Goal: Transaction & Acquisition: Purchase product/service

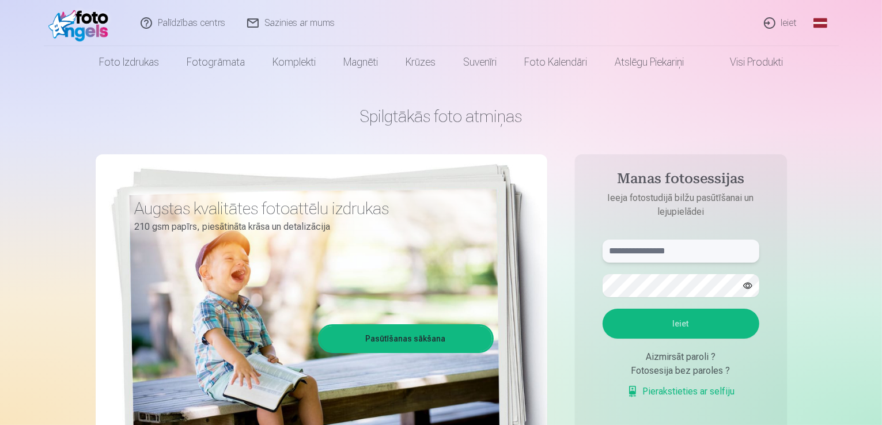
click at [638, 253] on input "text" at bounding box center [681, 251] width 157 height 23
type input "*"
click at [750, 281] on button "button" at bounding box center [748, 286] width 22 height 22
click at [676, 322] on button "Ieiet" at bounding box center [681, 324] width 157 height 30
click at [637, 249] on input "**********" at bounding box center [681, 251] width 157 height 23
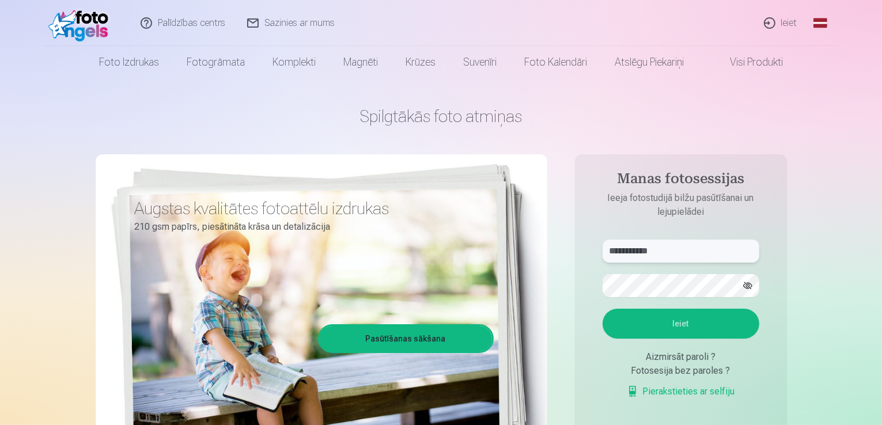
type input "**********"
click at [656, 321] on button "Ieiet" at bounding box center [681, 324] width 157 height 30
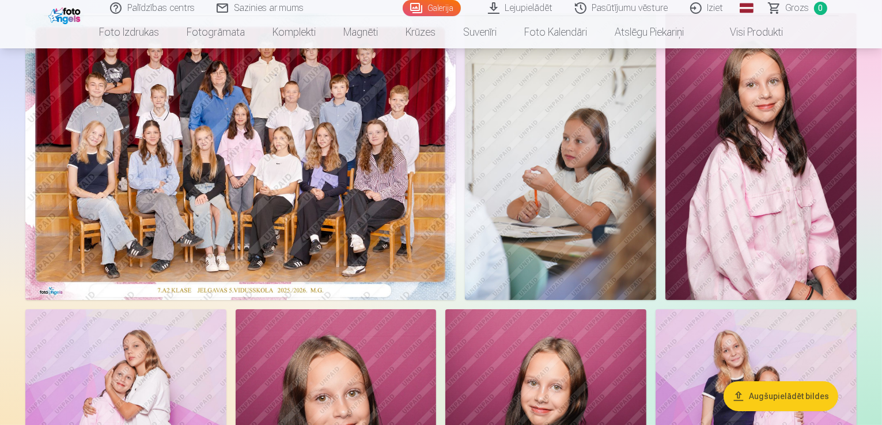
scroll to position [115, 0]
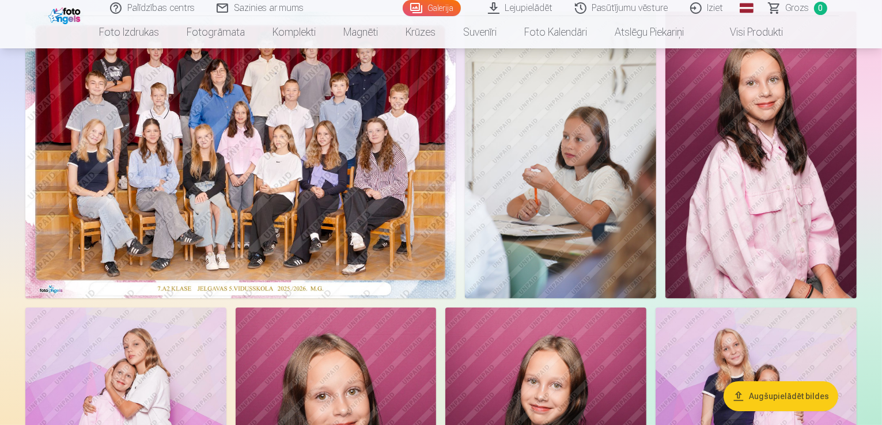
click at [456, 176] on img at bounding box center [240, 155] width 430 height 287
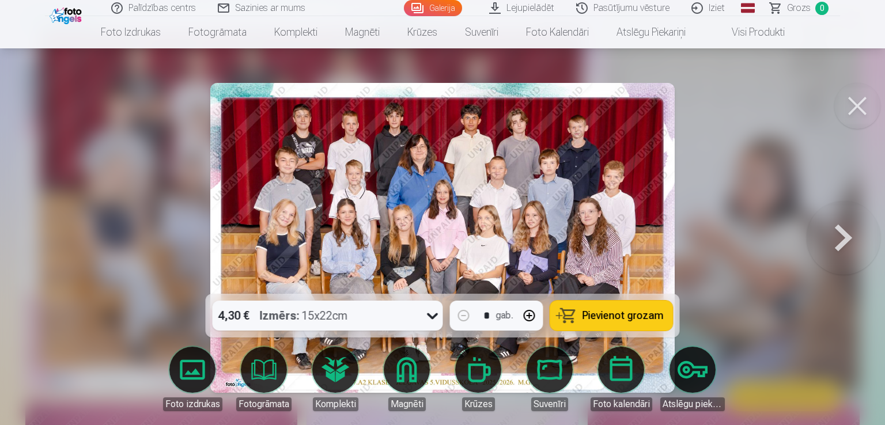
click at [515, 316] on div "* gab." at bounding box center [496, 316] width 93 height 30
click at [528, 309] on button "button" at bounding box center [530, 316] width 28 height 28
click at [466, 314] on button "button" at bounding box center [464, 316] width 28 height 28
type input "*"
click at [608, 326] on button "Pievienot grozam" at bounding box center [611, 316] width 123 height 30
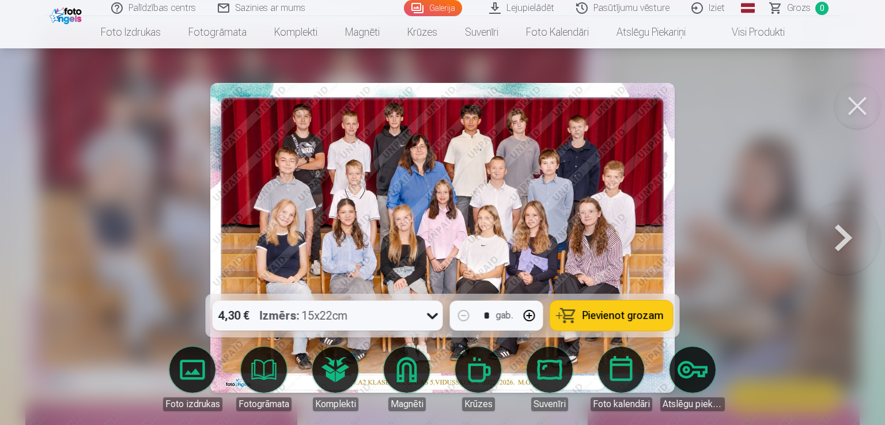
click at [611, 314] on span "Pievienot grozam" at bounding box center [623, 316] width 81 height 10
click at [862, 97] on button at bounding box center [857, 106] width 46 height 46
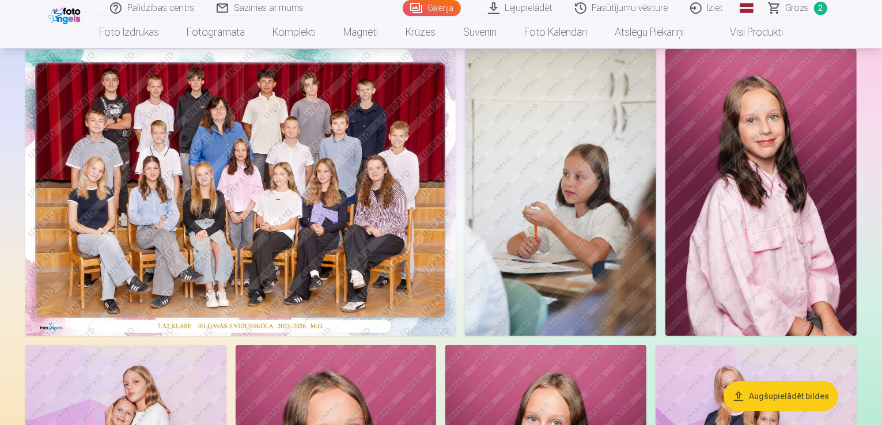
scroll to position [58, 0]
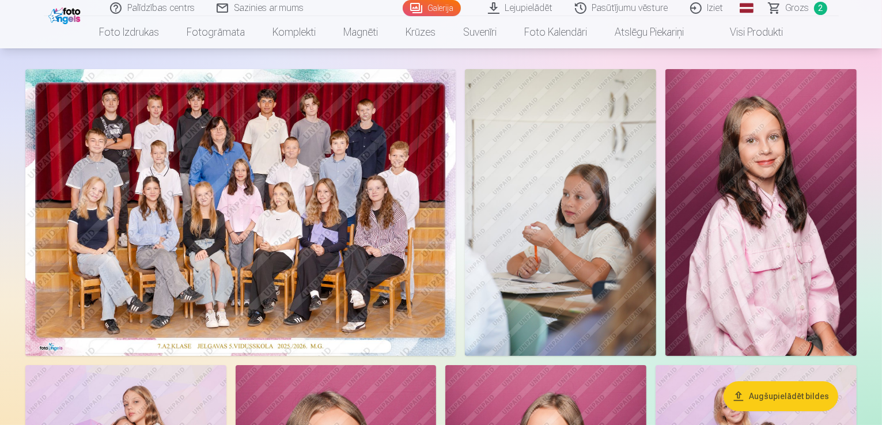
click at [781, 8] on link "Grozs 2" at bounding box center [798, 8] width 81 height 16
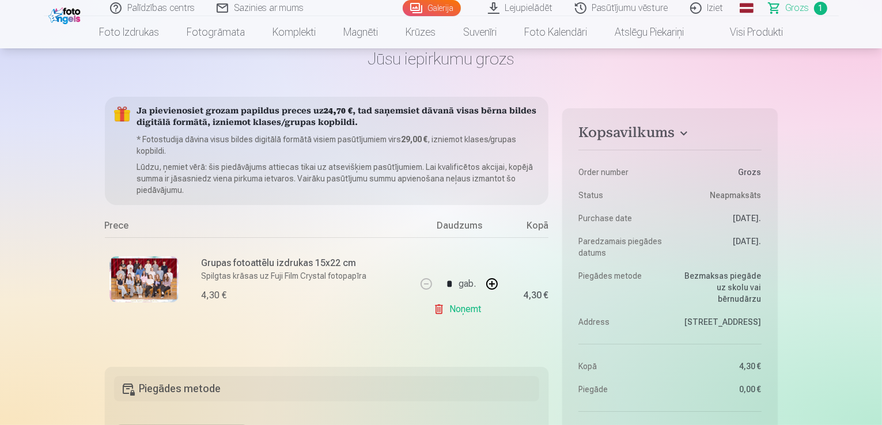
scroll to position [58, 0]
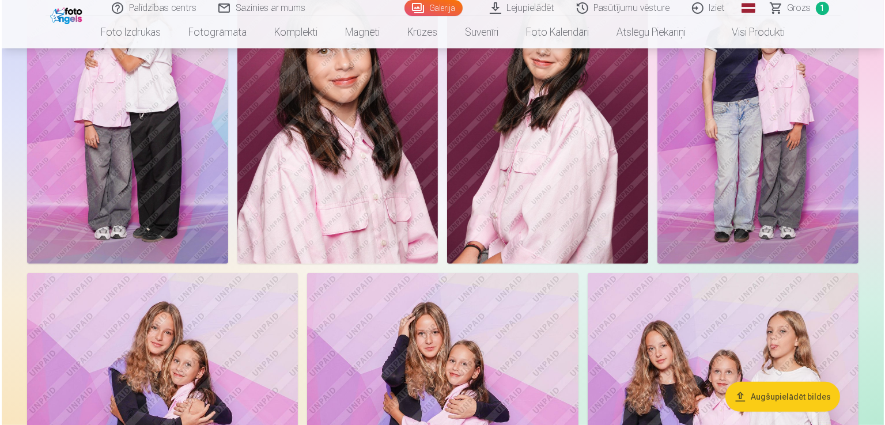
scroll to position [461, 0]
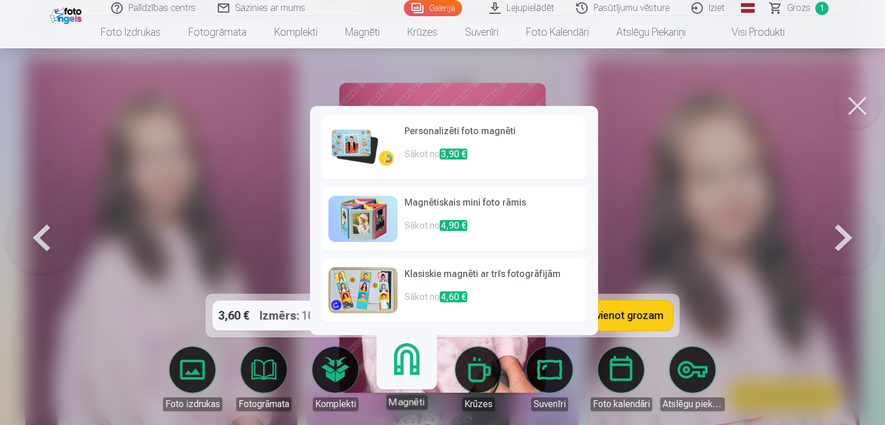
click at [410, 146] on h6 "Personalizēti foto magnēti" at bounding box center [491, 135] width 175 height 23
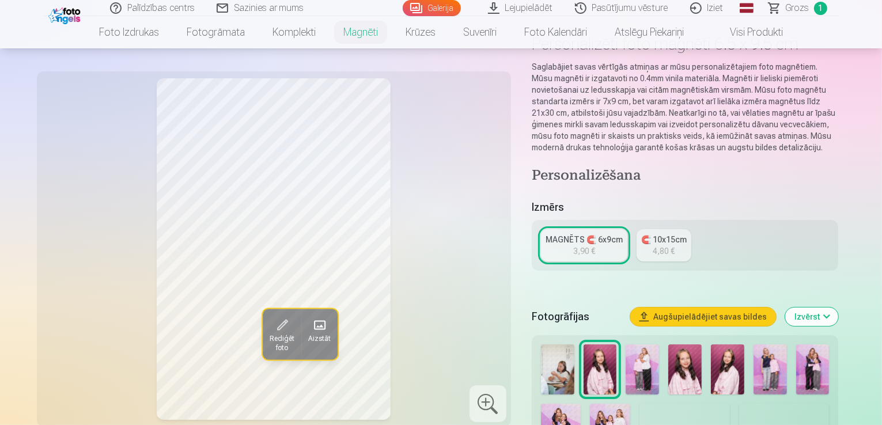
scroll to position [58, 0]
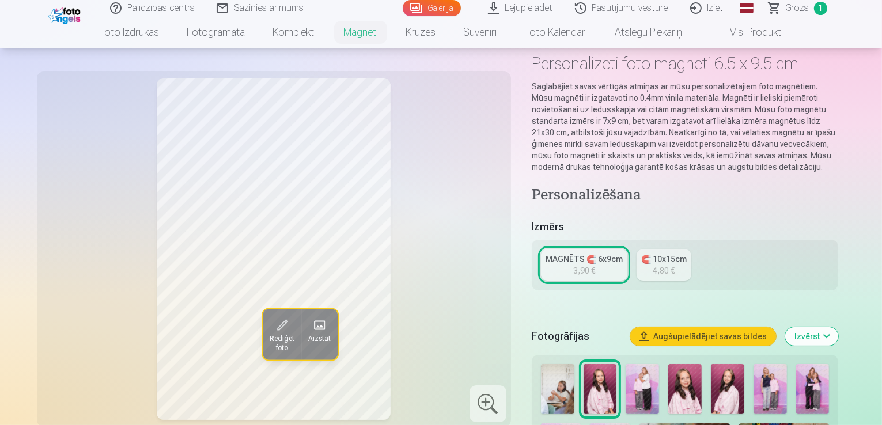
click at [652, 254] on div "🧲 10x15cm" at bounding box center [664, 260] width 46 height 12
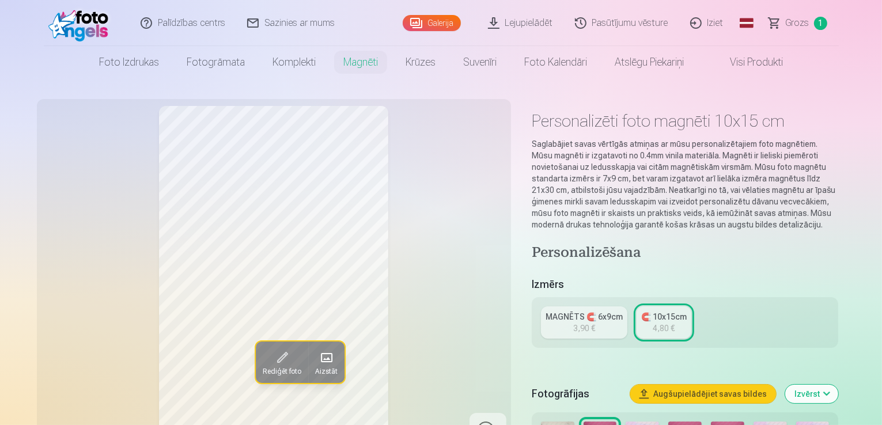
click at [602, 311] on div "MAGNĒTS 🧲 6x9cm" at bounding box center [584, 317] width 77 height 12
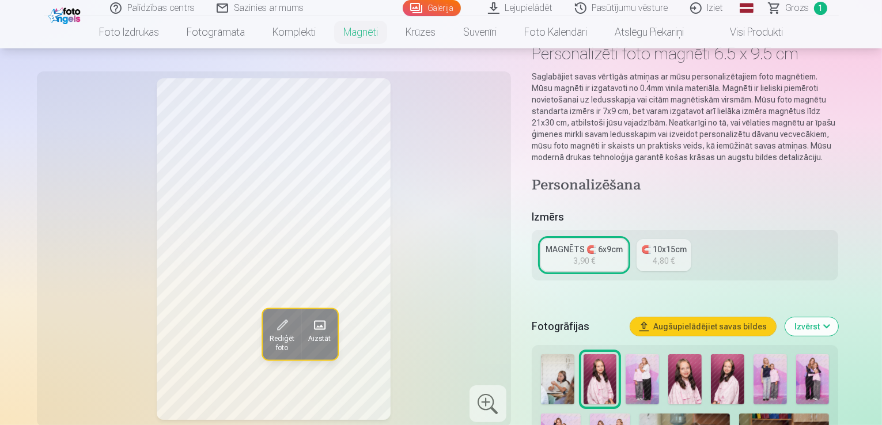
scroll to position [58, 0]
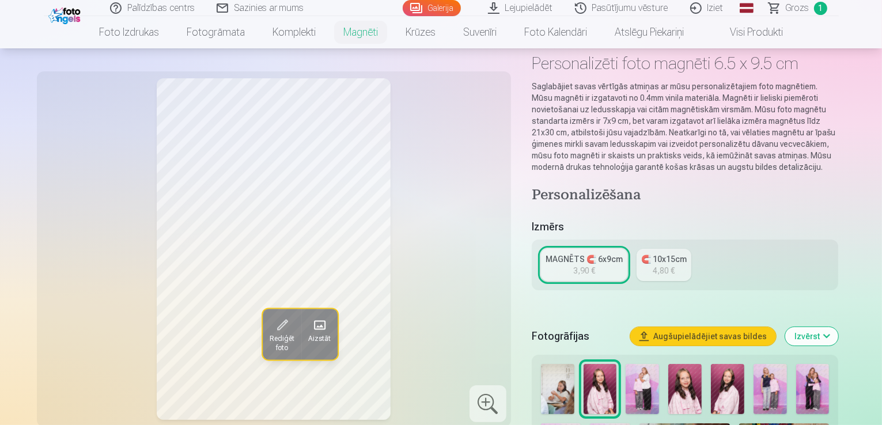
click at [269, 335] on span "Rediģēt foto" at bounding box center [281, 344] width 25 height 18
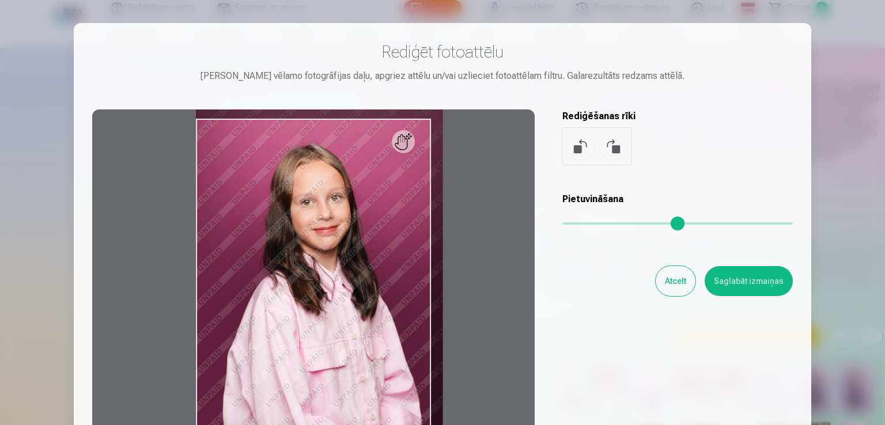
type input "*"
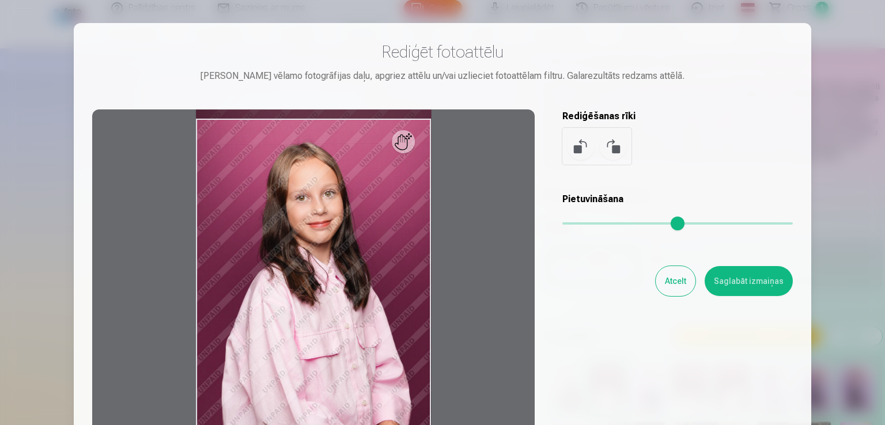
drag, startPoint x: 573, startPoint y: 222, endPoint x: 413, endPoint y: 262, distance: 165.6
click at [562, 225] on input "range" at bounding box center [677, 223] width 230 height 2
click at [685, 281] on button "Atcelt" at bounding box center [676, 281] width 40 height 30
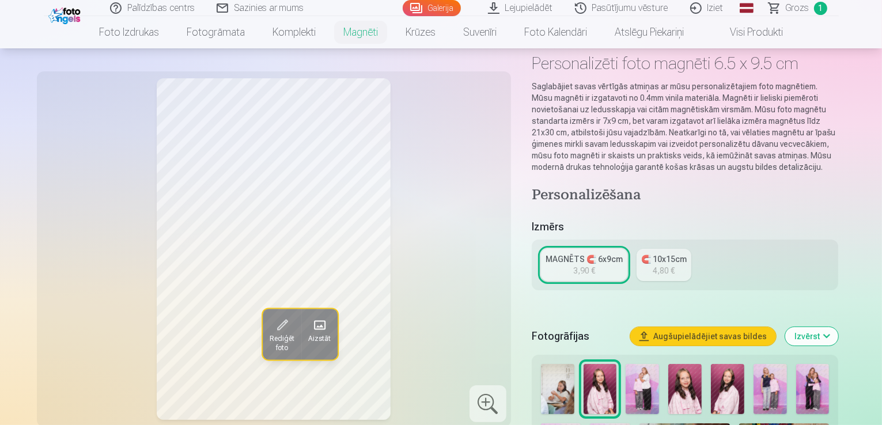
click at [308, 335] on span "Aizstāt" at bounding box center [319, 339] width 22 height 9
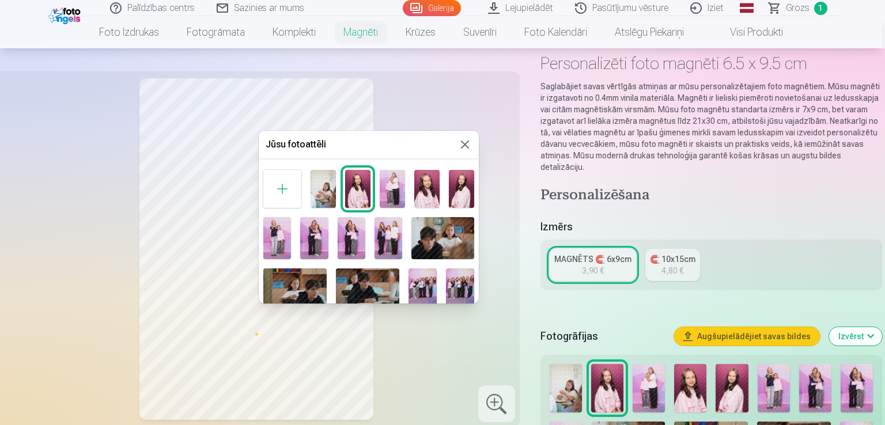
click at [465, 149] on button at bounding box center [465, 145] width 14 height 14
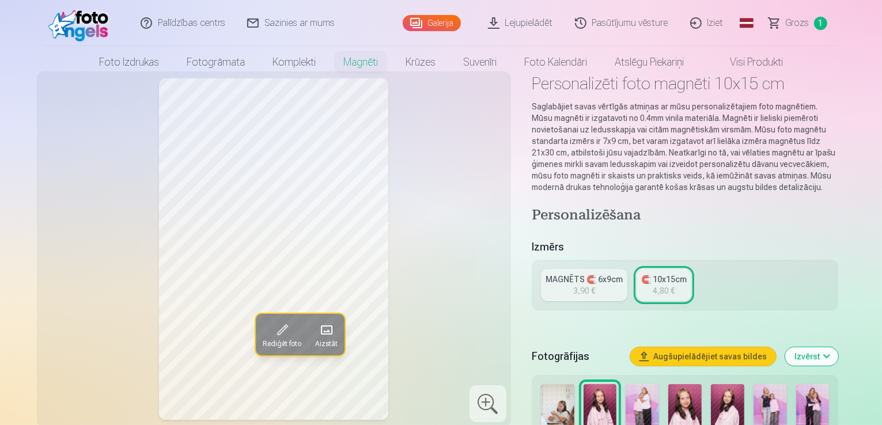
scroll to position [58, 0]
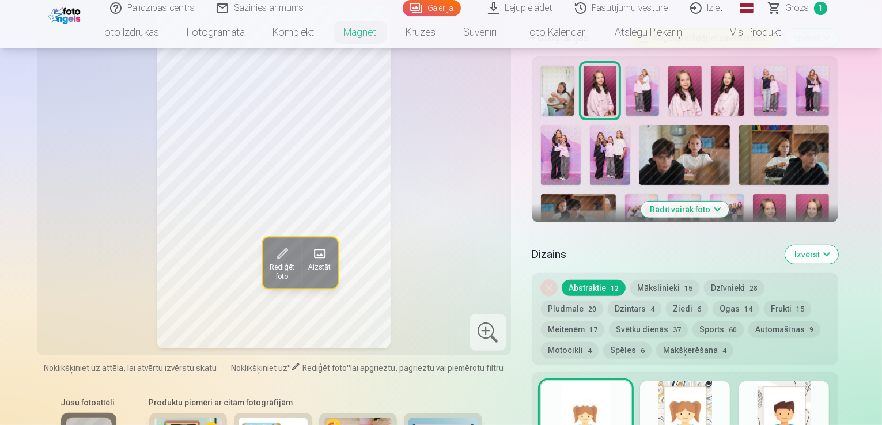
scroll to position [346, 0]
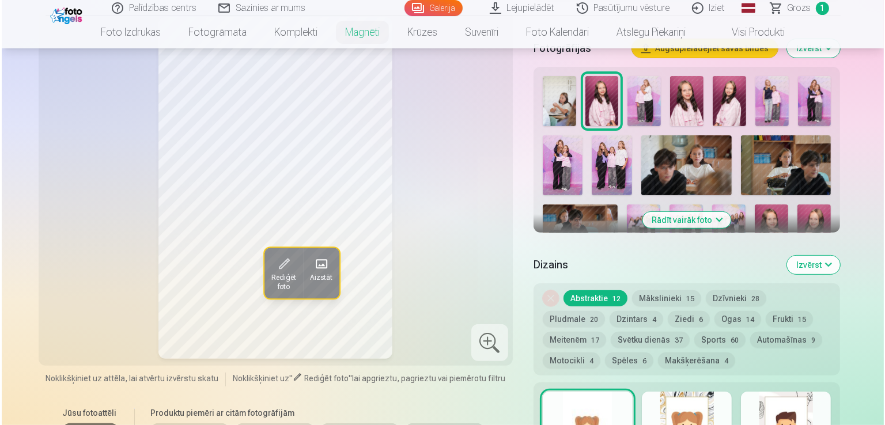
scroll to position [461, 0]
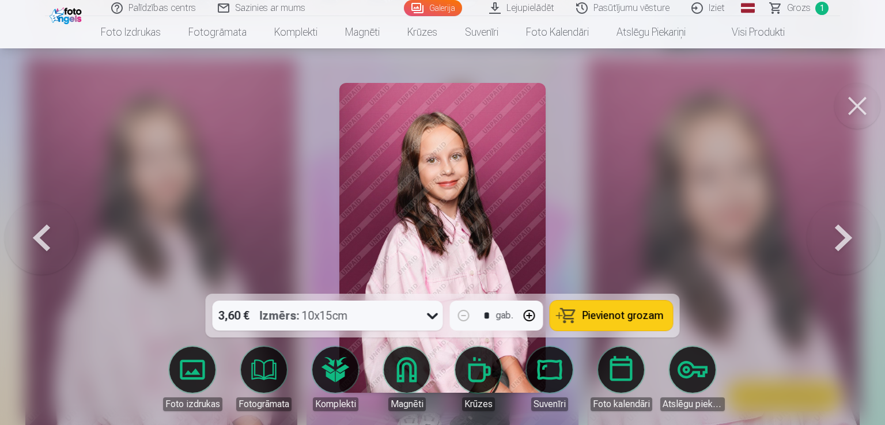
click at [525, 314] on button "button" at bounding box center [530, 316] width 28 height 28
type input "*"
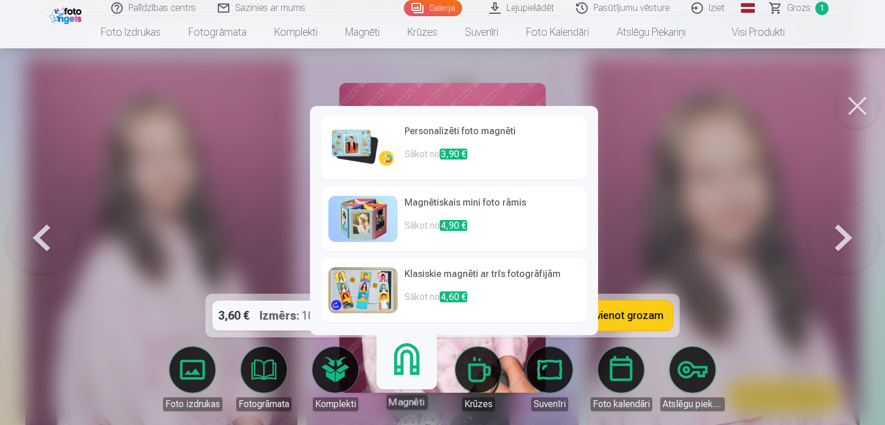
click at [408, 365] on link "Magnēti" at bounding box center [406, 374] width 71 height 71
click at [413, 157] on p "Sākot no 3,90 €" at bounding box center [491, 159] width 175 height 23
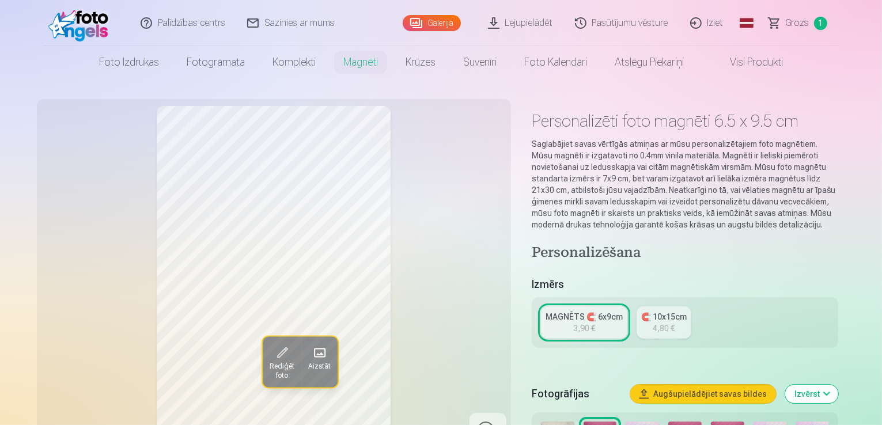
click at [802, 22] on span "Grozs" at bounding box center [798, 23] width 24 height 14
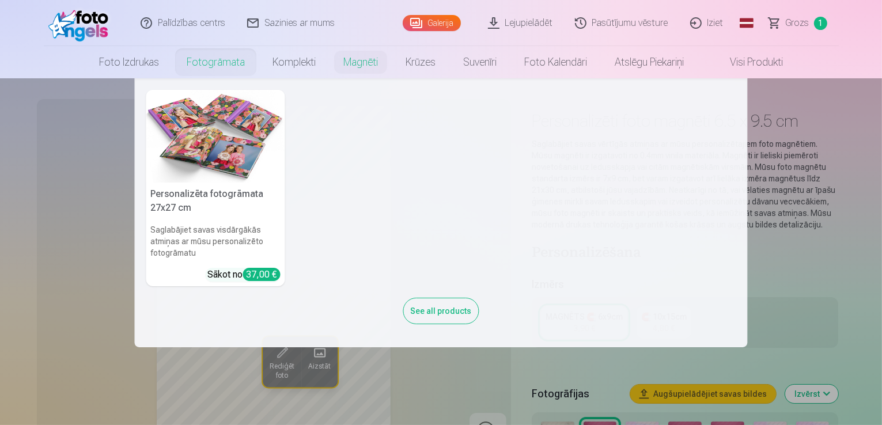
click at [796, 145] on nav "Personalizēta fotogrāmata 27x27 cm Saglabājiet savas visdārgākās atmiņas ar mūs…" at bounding box center [441, 212] width 882 height 269
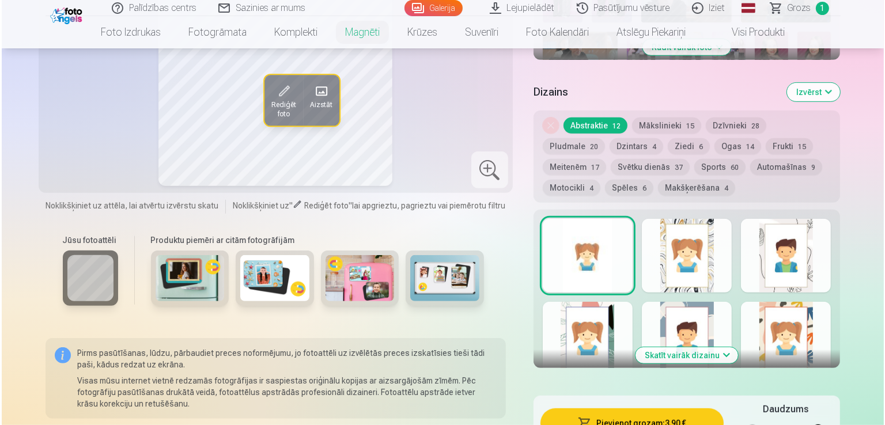
scroll to position [576, 0]
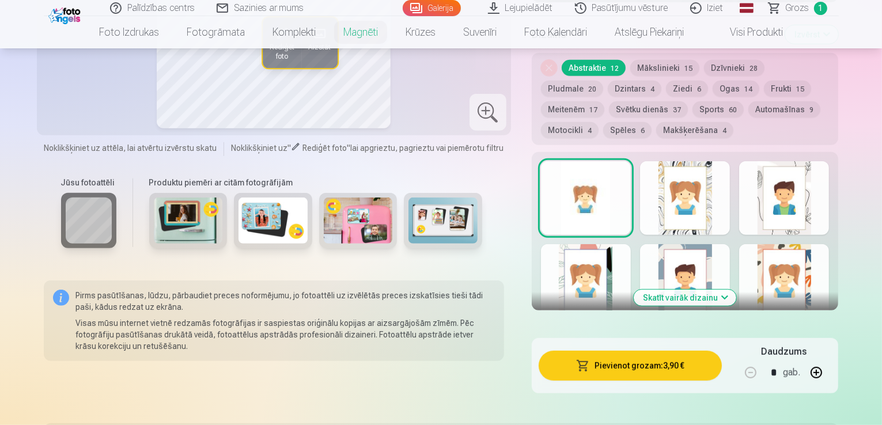
click at [830, 359] on button "button" at bounding box center [817, 373] width 28 height 28
type input "*"
click at [661, 353] on button "Pievienot grozam : 7,80 €" at bounding box center [631, 366] width 184 height 30
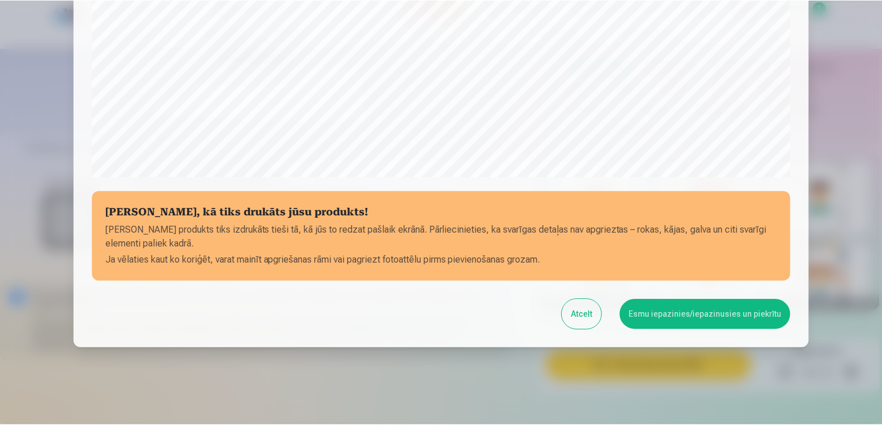
scroll to position [404, 0]
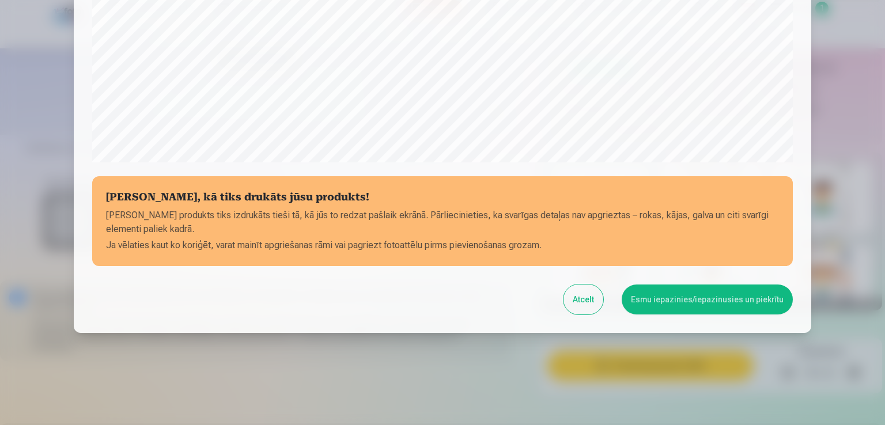
click at [580, 300] on button "Atcelt" at bounding box center [584, 300] width 40 height 30
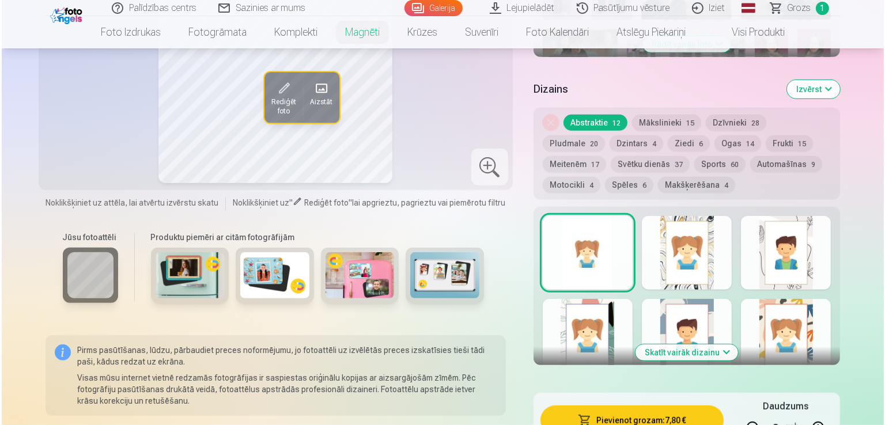
scroll to position [634, 0]
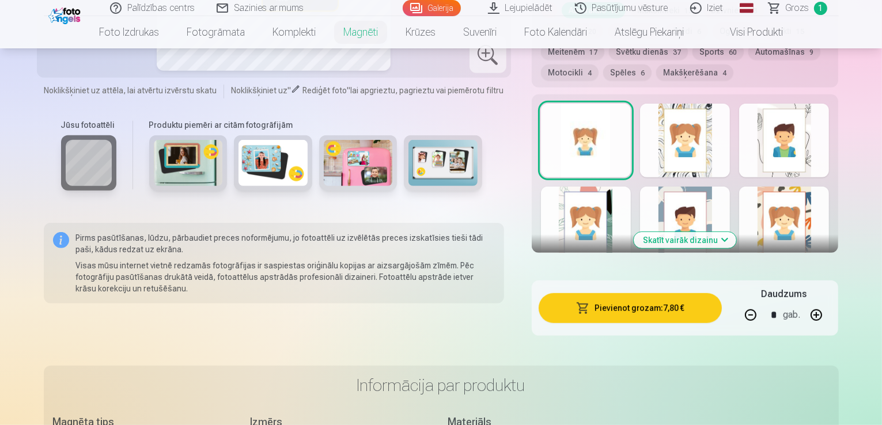
click at [625, 299] on button "Pievienot grozam : 7,80 €" at bounding box center [631, 308] width 184 height 30
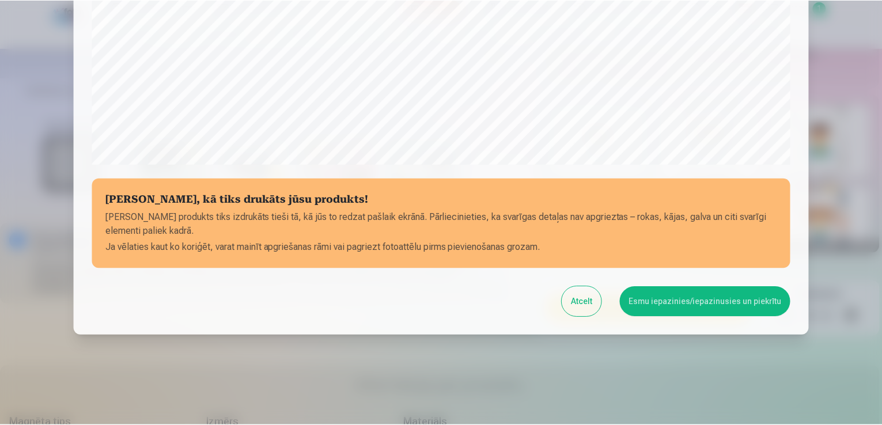
scroll to position [404, 0]
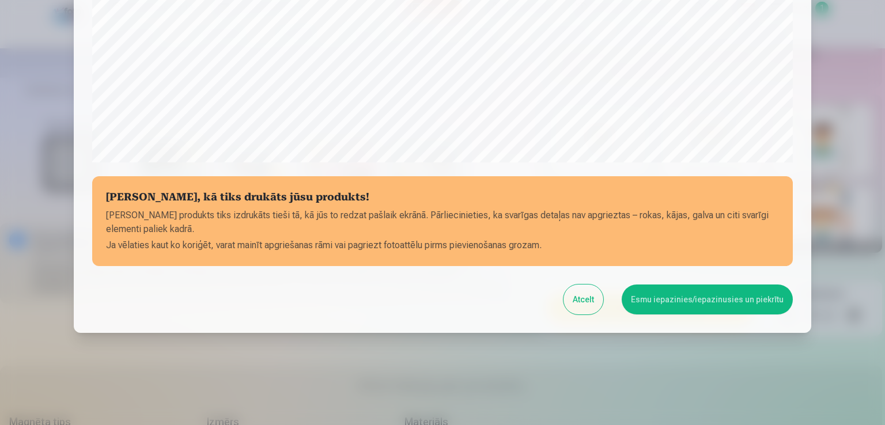
click at [721, 298] on button "Esmu iepazinies/iepazinusies un piekrītu" at bounding box center [707, 300] width 171 height 30
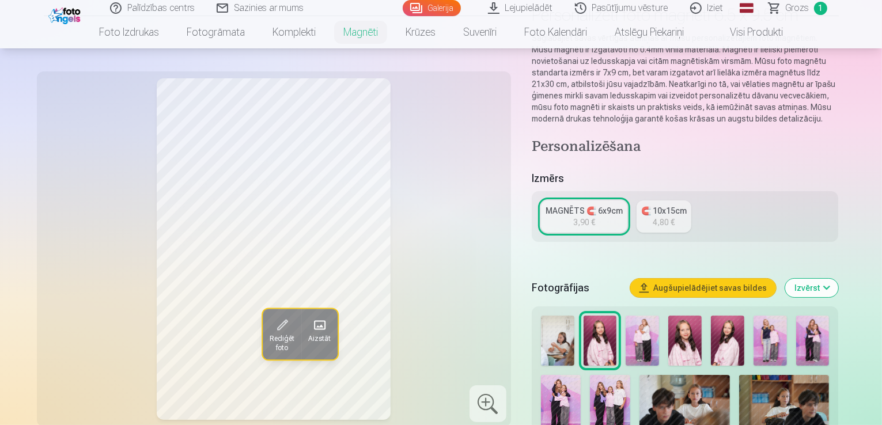
scroll to position [58, 0]
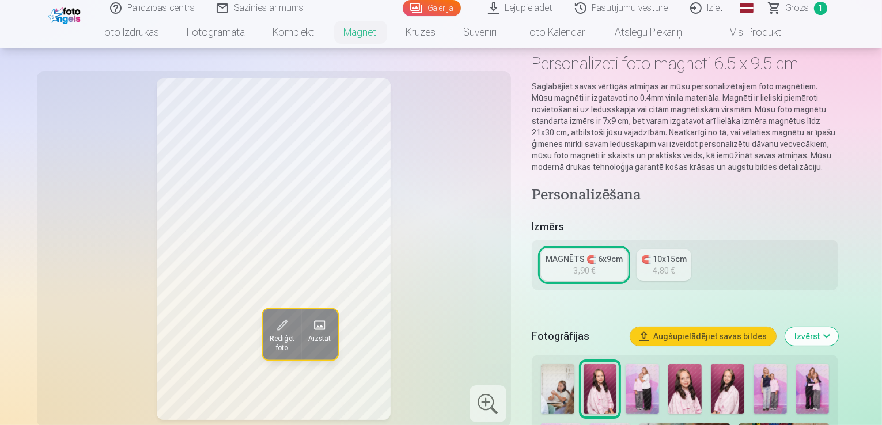
click at [803, 7] on span "Grozs" at bounding box center [798, 8] width 24 height 14
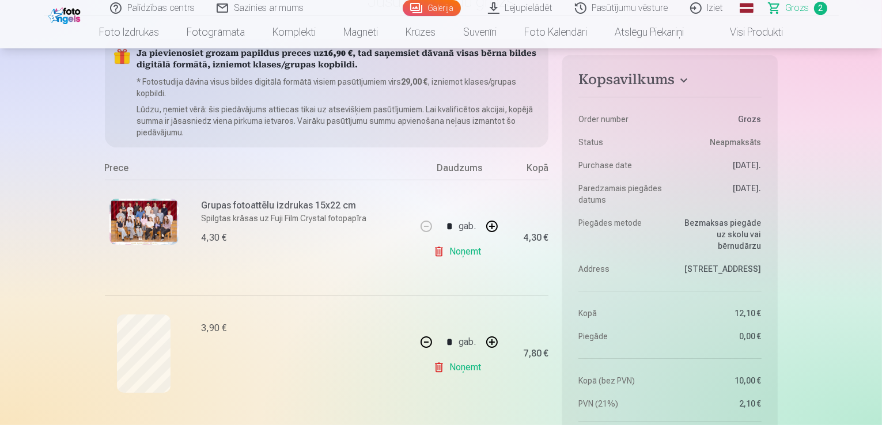
scroll to position [173, 0]
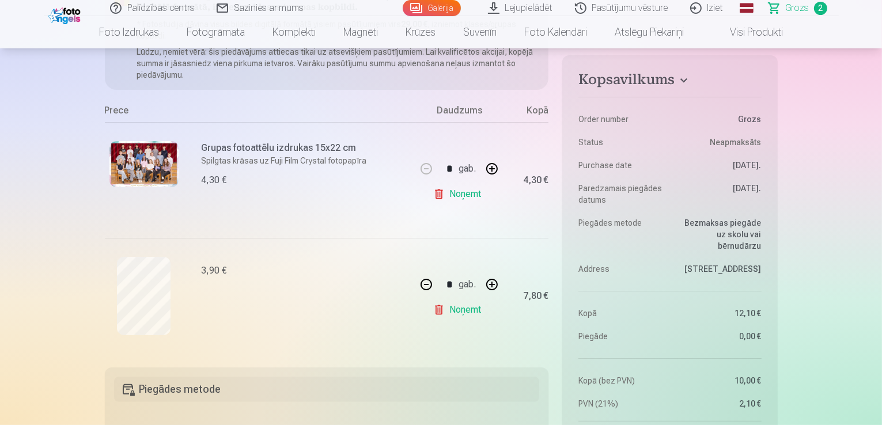
click at [249, 288] on div "3,90 €" at bounding box center [306, 296] width 208 height 78
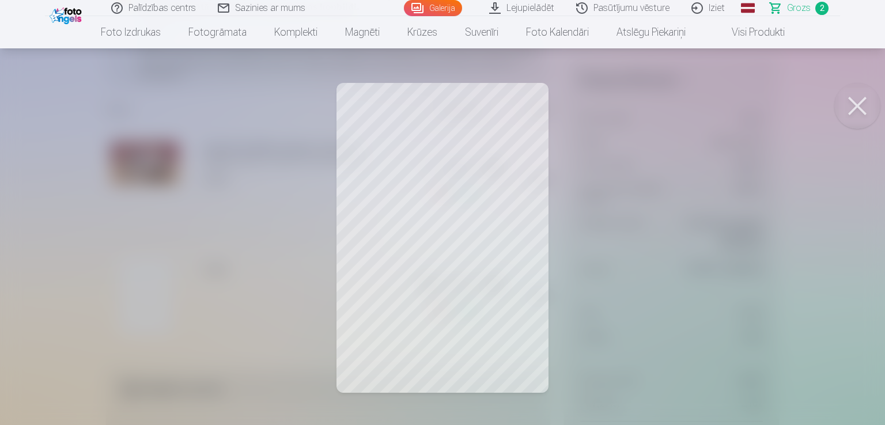
click at [864, 105] on button at bounding box center [857, 106] width 46 height 46
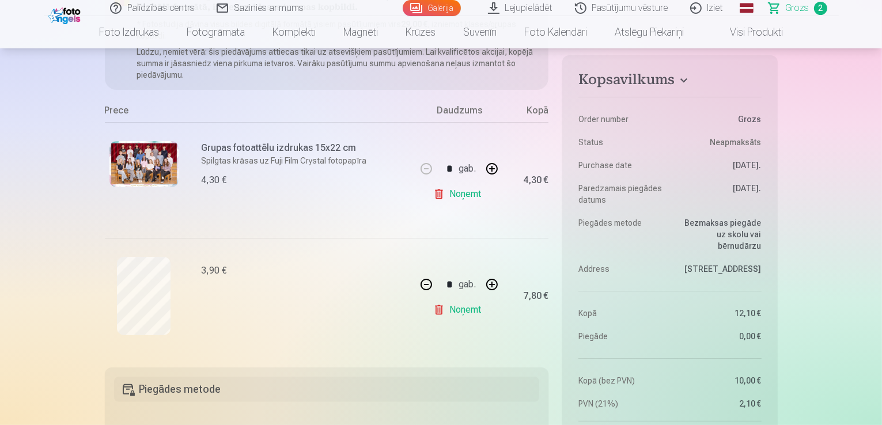
click at [473, 308] on link "Noņemt" at bounding box center [459, 309] width 52 height 23
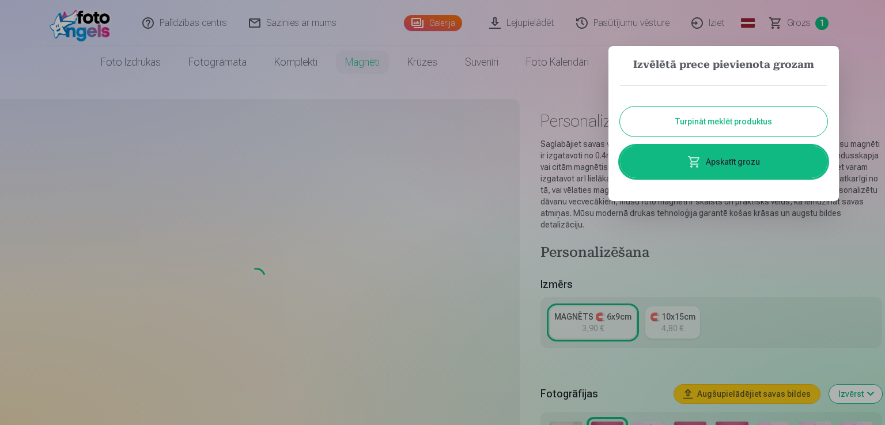
click at [690, 123] on button "Turpināt meklēt produktus" at bounding box center [723, 122] width 207 height 30
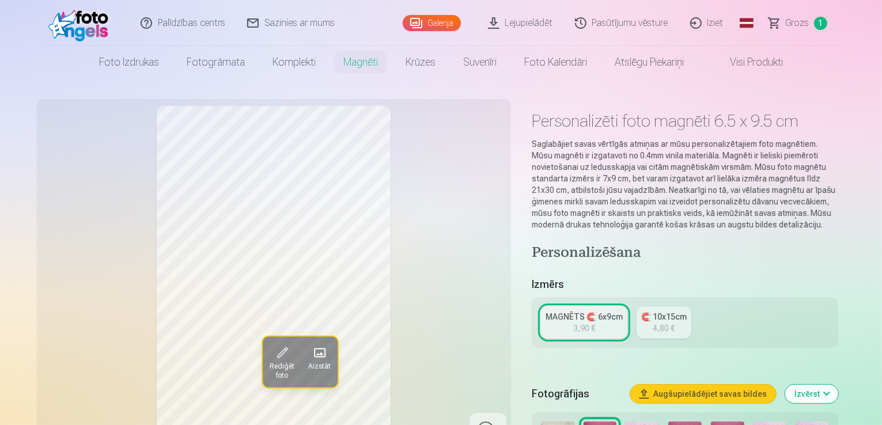
click at [598, 311] on div "MAGNĒTS 🧲 6x9cm" at bounding box center [584, 317] width 77 height 12
click at [597, 311] on div "MAGNĒTS 🧲 6x9cm" at bounding box center [584, 317] width 77 height 12
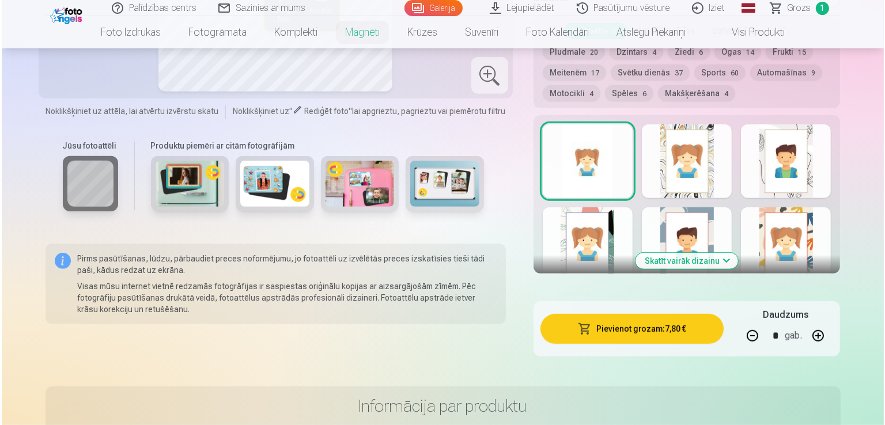
scroll to position [634, 0]
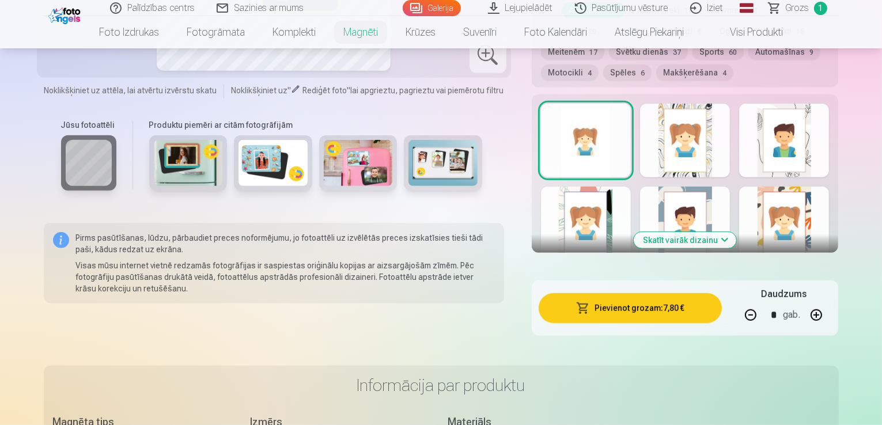
click at [666, 301] on button "Pievienot grozam : 7,80 €" at bounding box center [631, 308] width 184 height 30
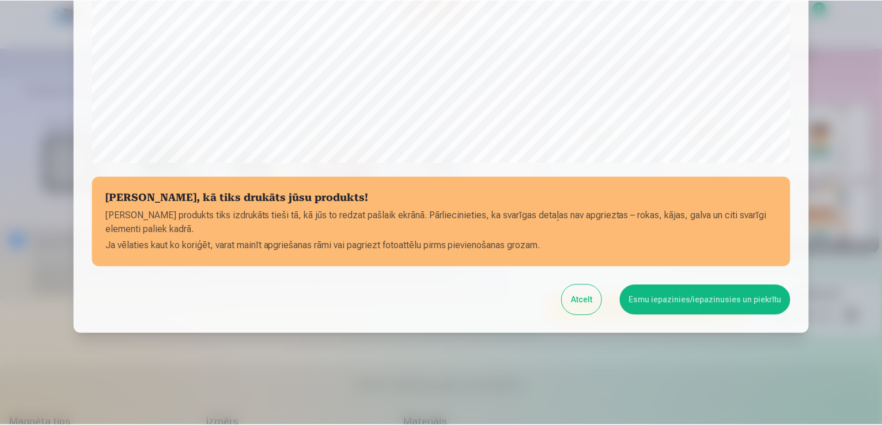
scroll to position [404, 0]
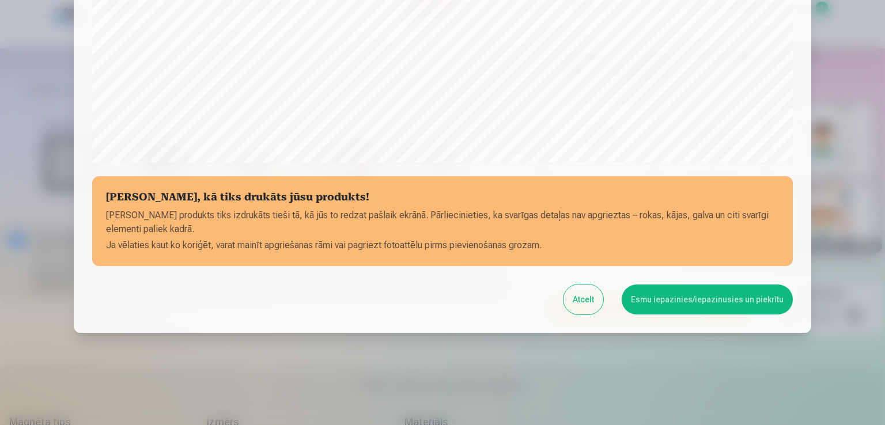
click at [675, 298] on button "Esmu iepazinies/iepazinusies un piekrītu" at bounding box center [707, 300] width 171 height 30
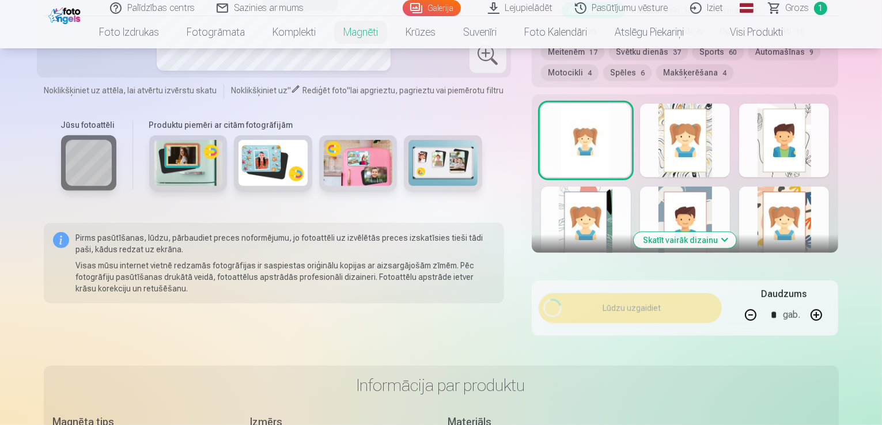
click at [797, 5] on span "Grozs" at bounding box center [798, 8] width 24 height 14
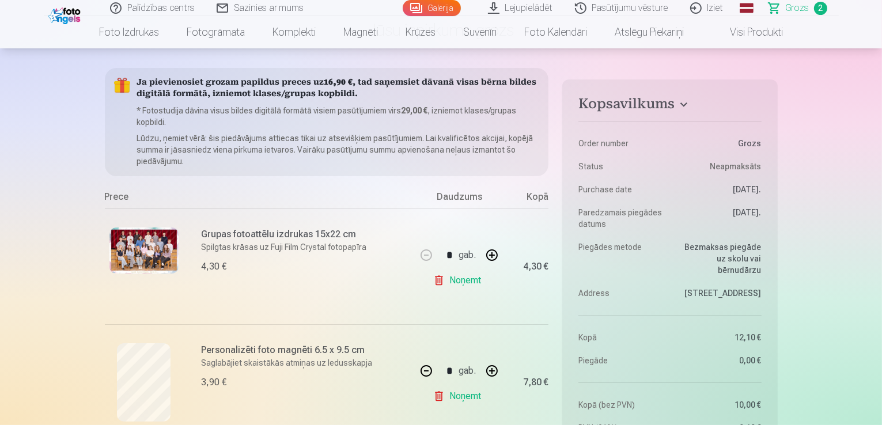
scroll to position [173, 0]
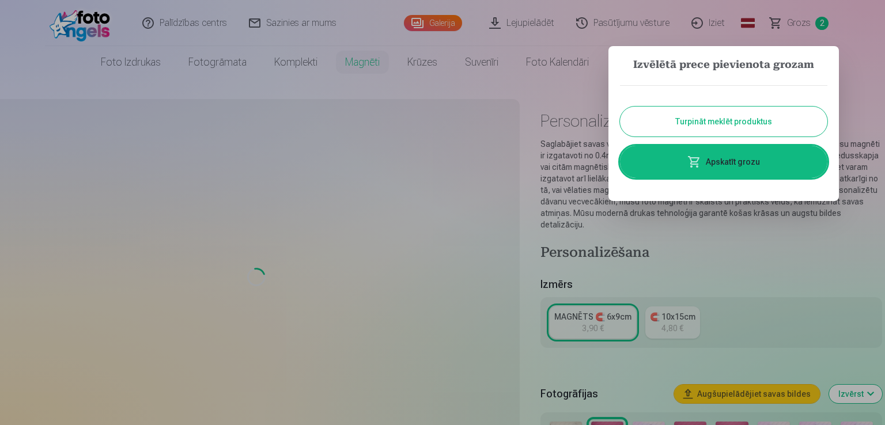
click at [704, 123] on button "Turpināt meklēt produktus" at bounding box center [723, 122] width 207 height 30
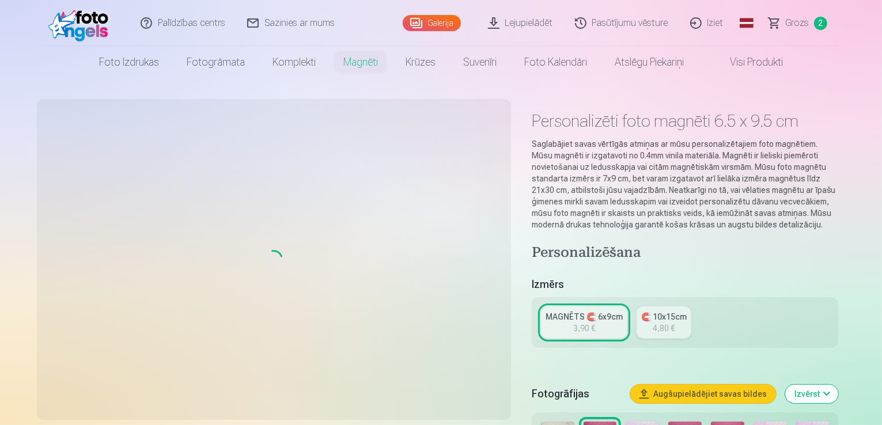
scroll to position [461, 0]
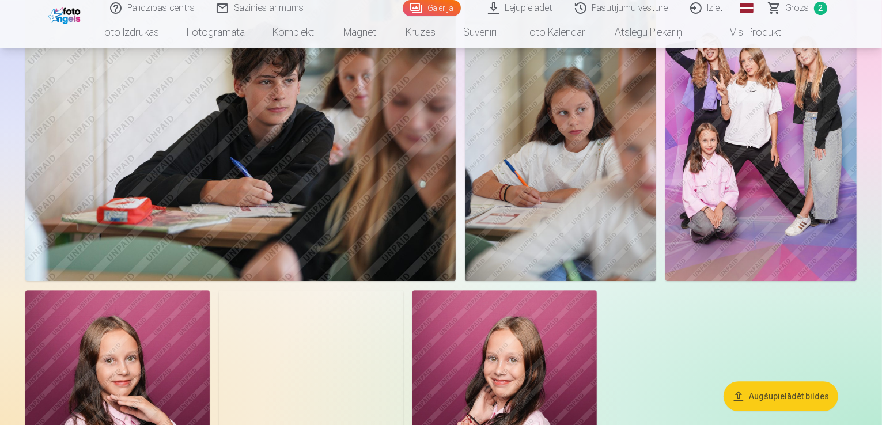
scroll to position [3457, 0]
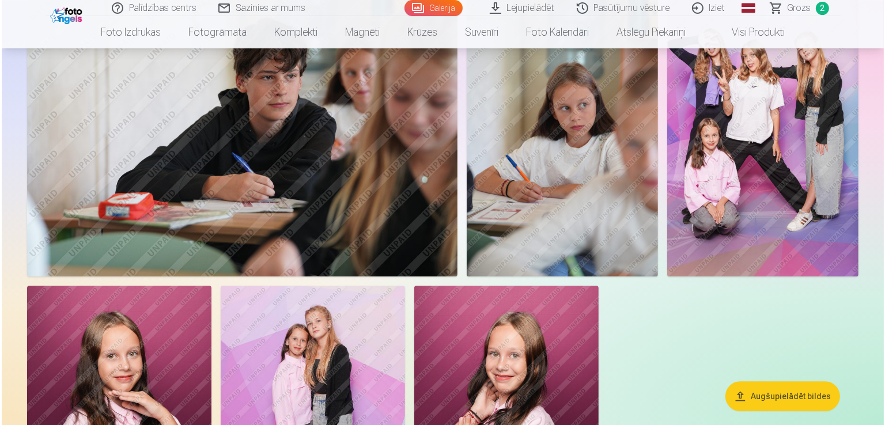
scroll to position [3466, 0]
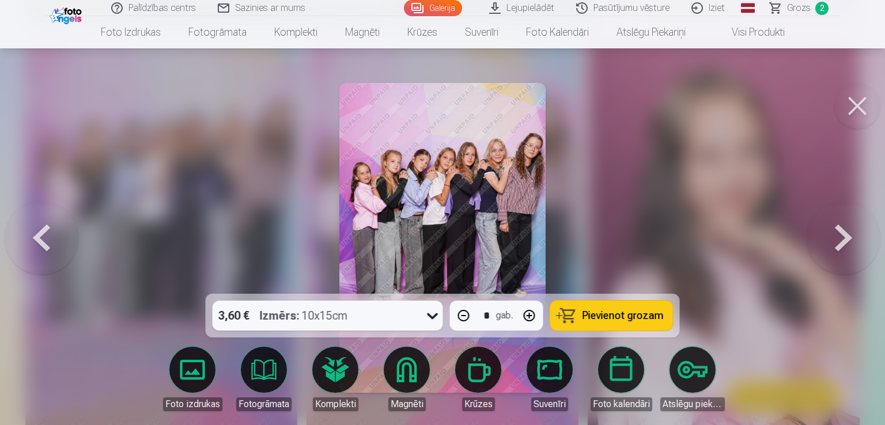
click at [530, 312] on button "button" at bounding box center [530, 316] width 28 height 28
click at [455, 313] on button "button" at bounding box center [464, 316] width 28 height 28
type input "*"
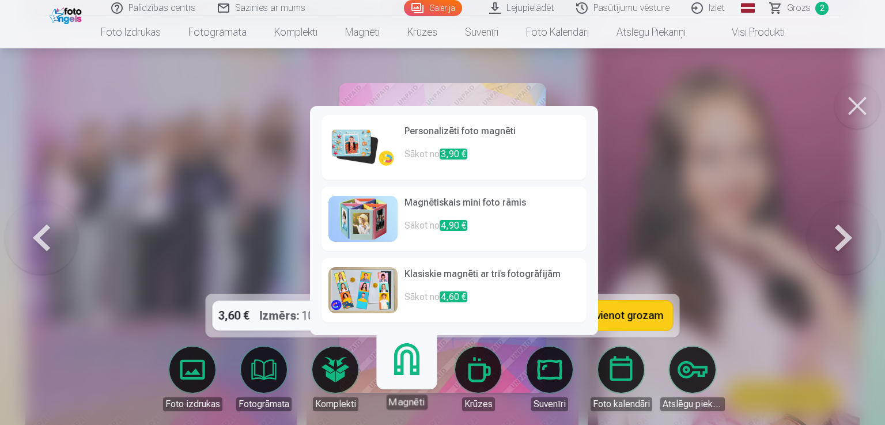
click at [390, 376] on link "Magnēti" at bounding box center [406, 374] width 71 height 71
click at [428, 148] on p "Sākot no 3,90 €" at bounding box center [491, 159] width 175 height 23
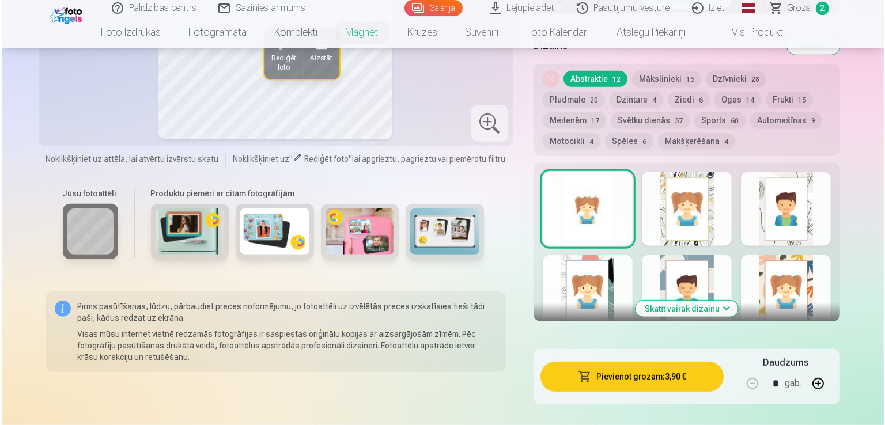
scroll to position [634, 0]
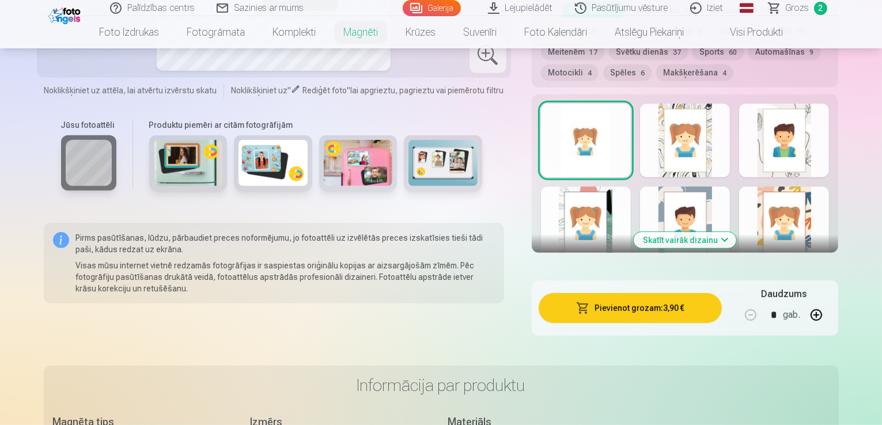
click at [650, 294] on button "Pievienot grozam : 3,90 €" at bounding box center [631, 308] width 184 height 30
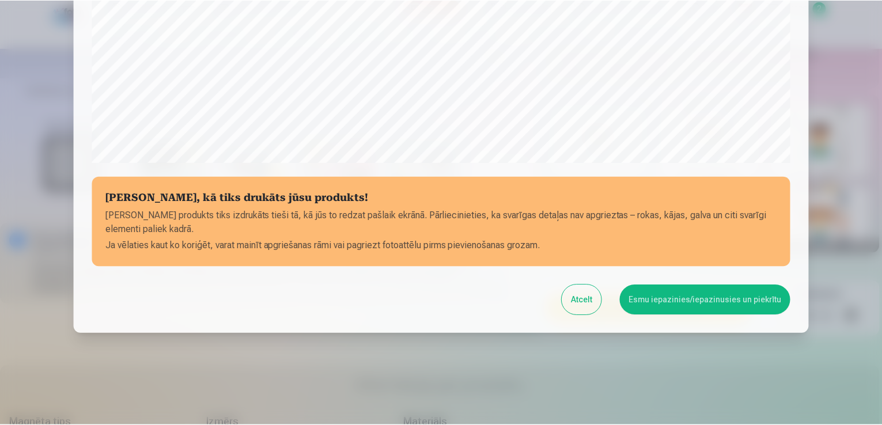
scroll to position [404, 0]
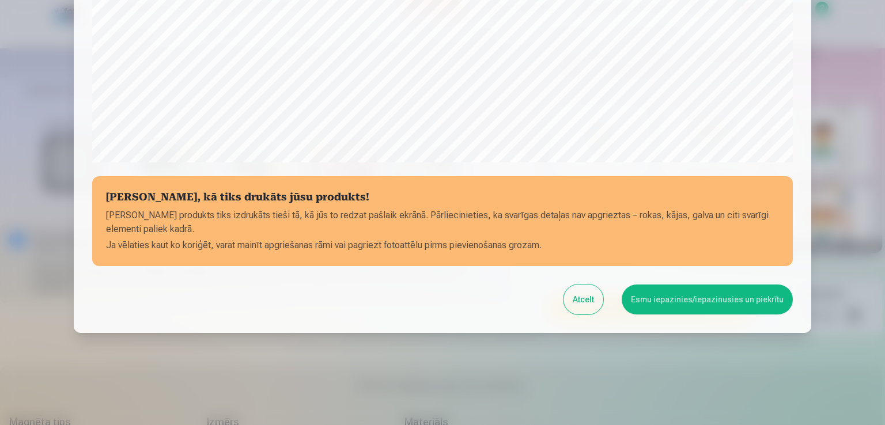
click at [673, 298] on button "Esmu iepazinies/iepazinusies un piekrītu" at bounding box center [707, 300] width 171 height 30
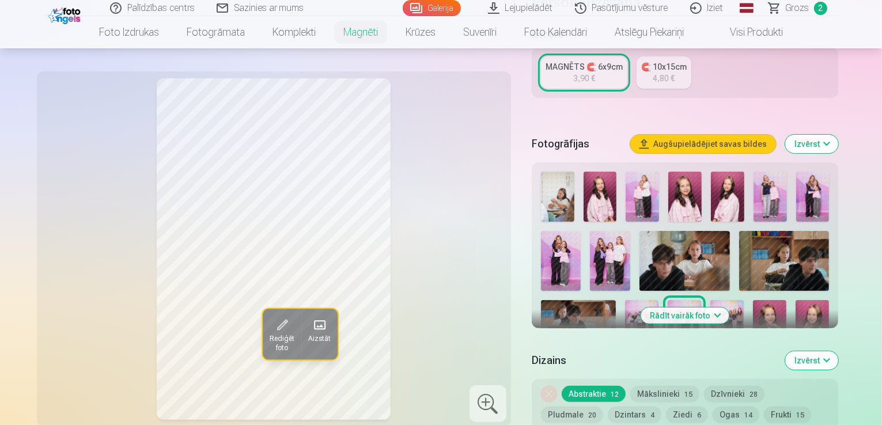
scroll to position [230, 0]
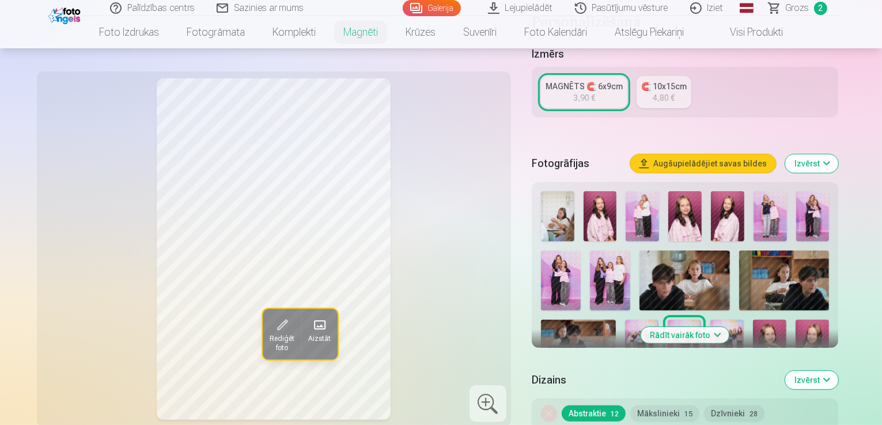
click at [792, 10] on span "Grozs" at bounding box center [798, 8] width 24 height 14
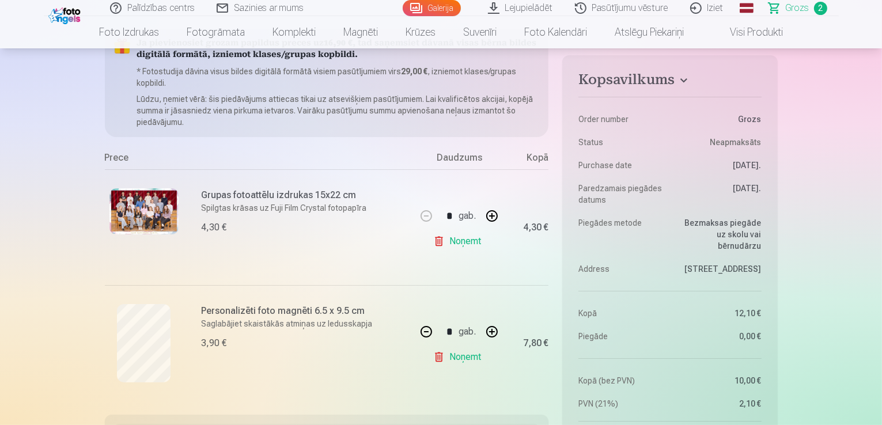
scroll to position [115, 0]
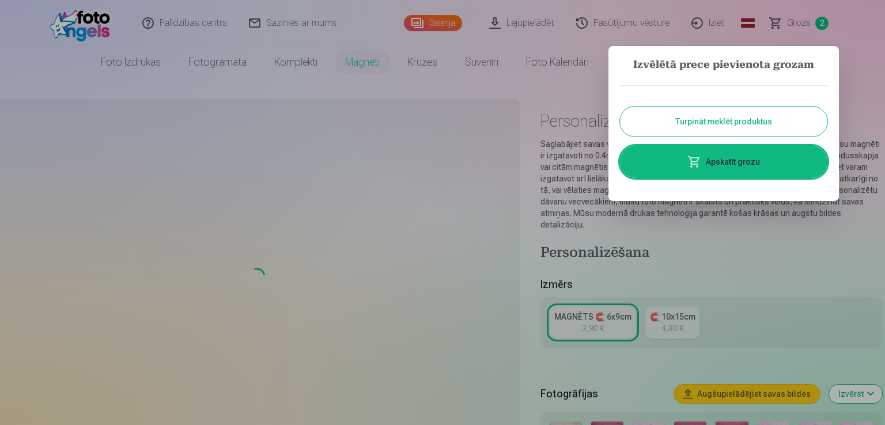
click at [748, 129] on button "Turpināt meklēt produktus" at bounding box center [723, 122] width 207 height 30
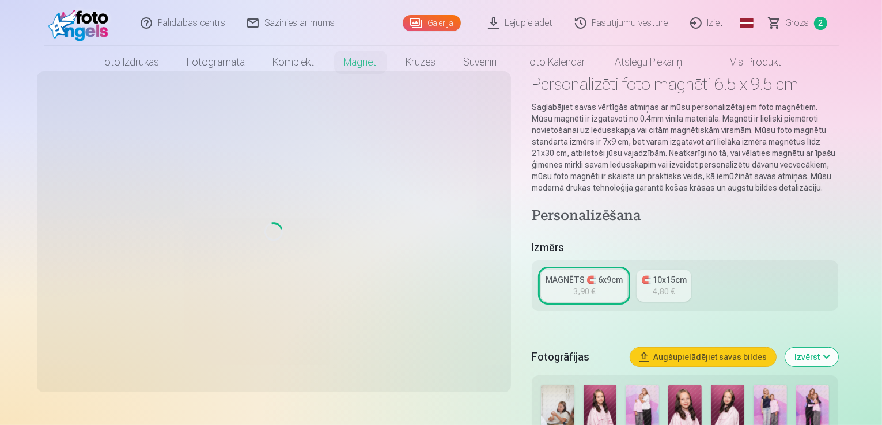
scroll to position [58, 0]
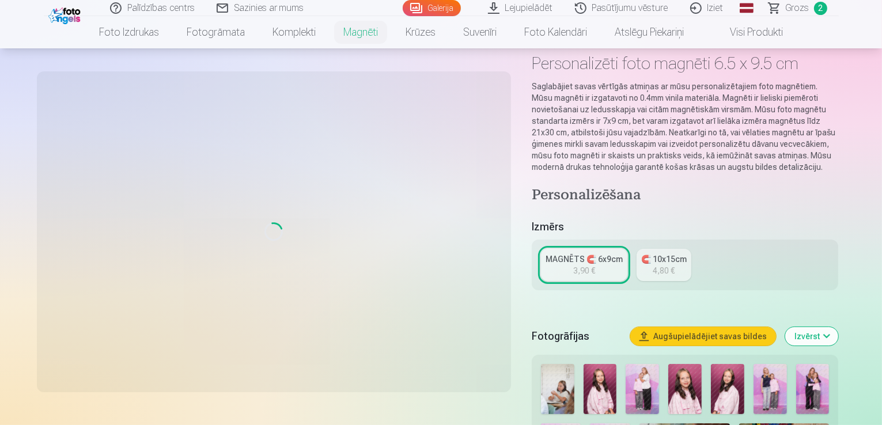
click at [619, 254] on link "MAGNĒTS 🧲 6x9cm 3,90 €" at bounding box center [584, 265] width 86 height 32
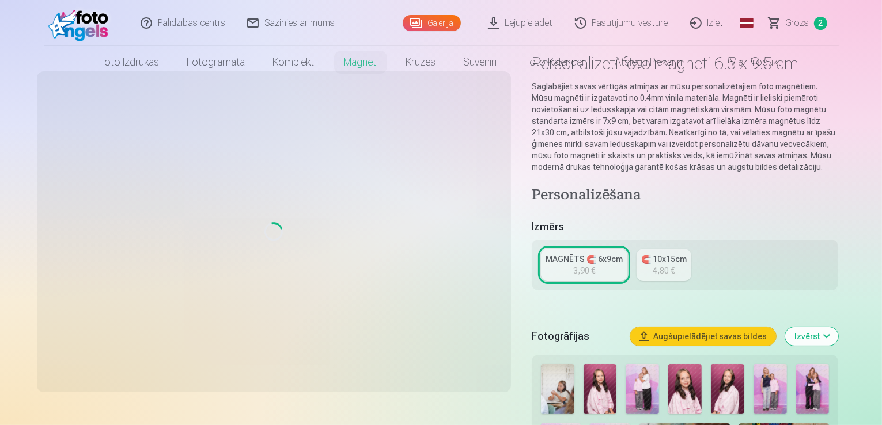
scroll to position [0, 0]
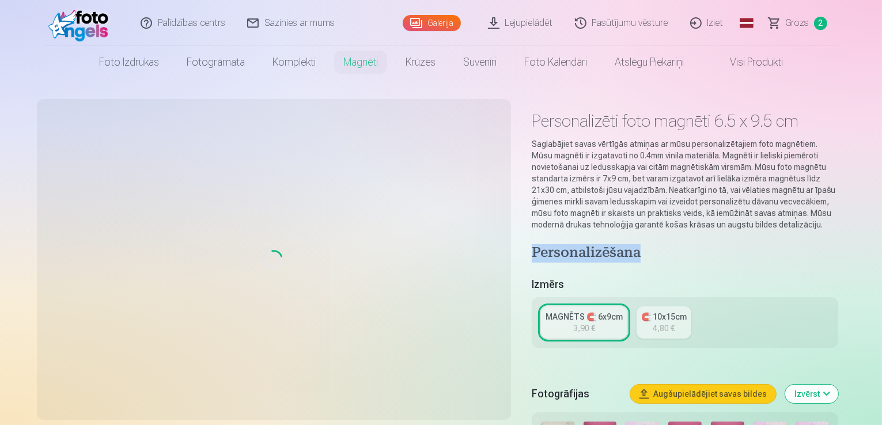
click at [592, 323] on div "3,90 €" at bounding box center [584, 329] width 22 height 12
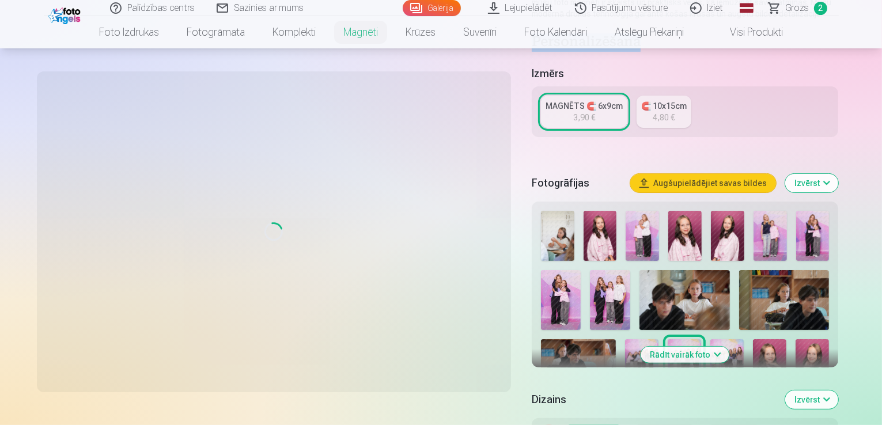
scroll to position [230, 0]
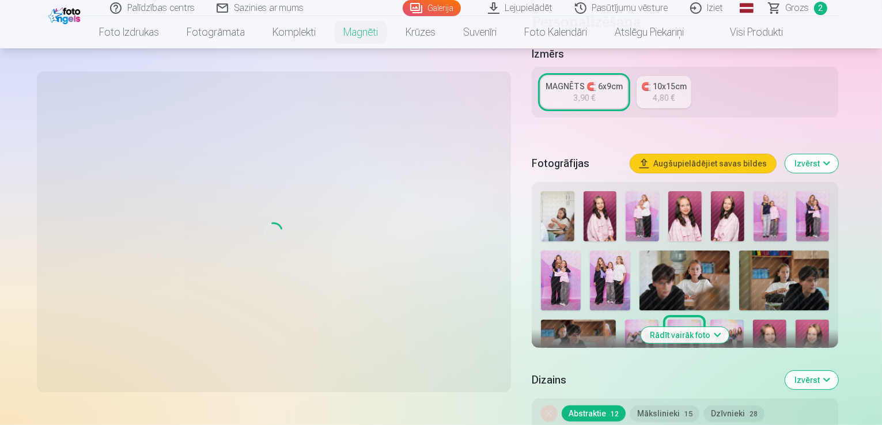
click at [668, 320] on img at bounding box center [684, 345] width 33 height 50
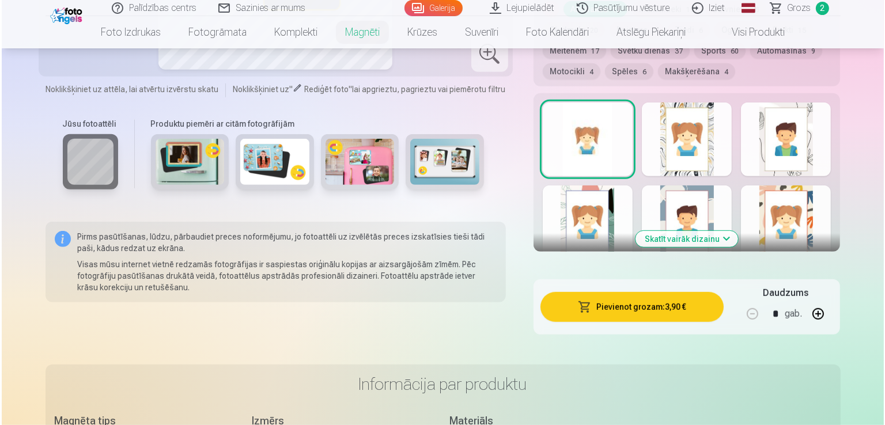
scroll to position [634, 0]
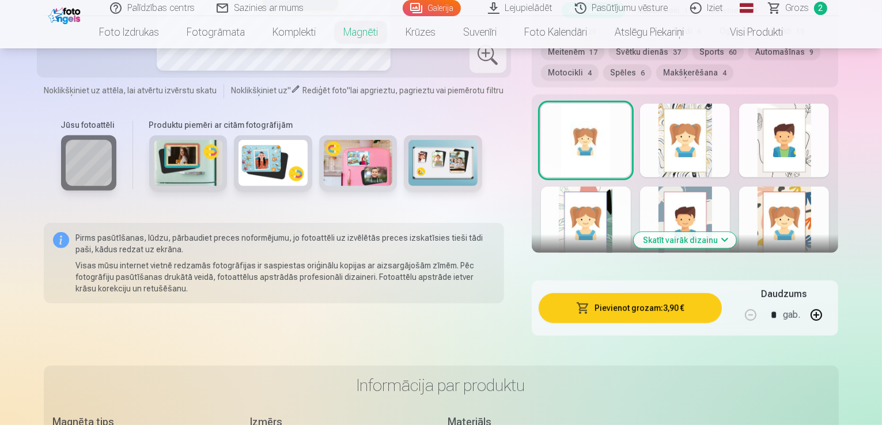
click at [667, 296] on button "Pievienot grozam : 3,90 €" at bounding box center [631, 308] width 184 height 30
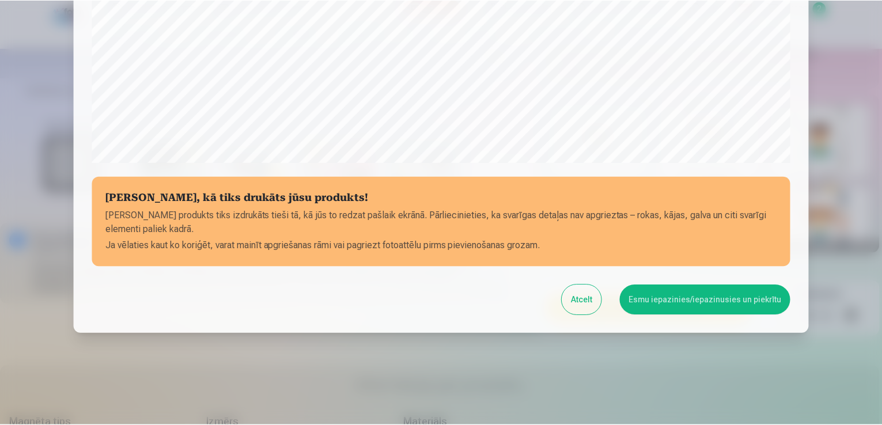
scroll to position [404, 0]
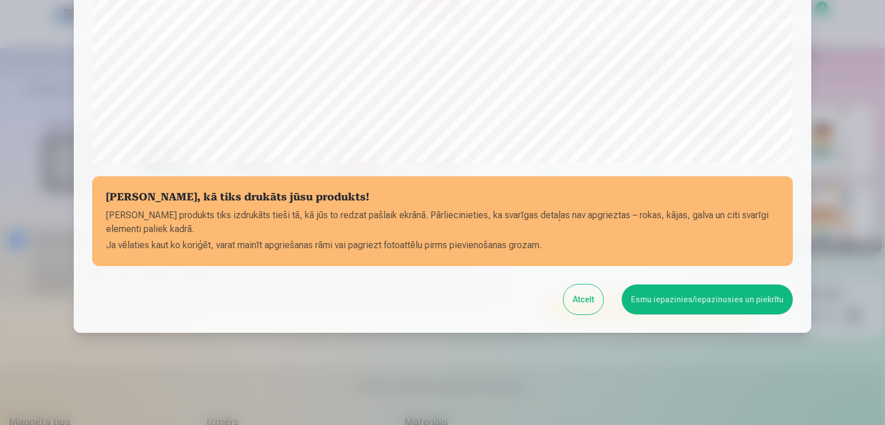
click at [678, 304] on button "Esmu iepazinies/iepazinusies un piekrītu" at bounding box center [707, 300] width 171 height 30
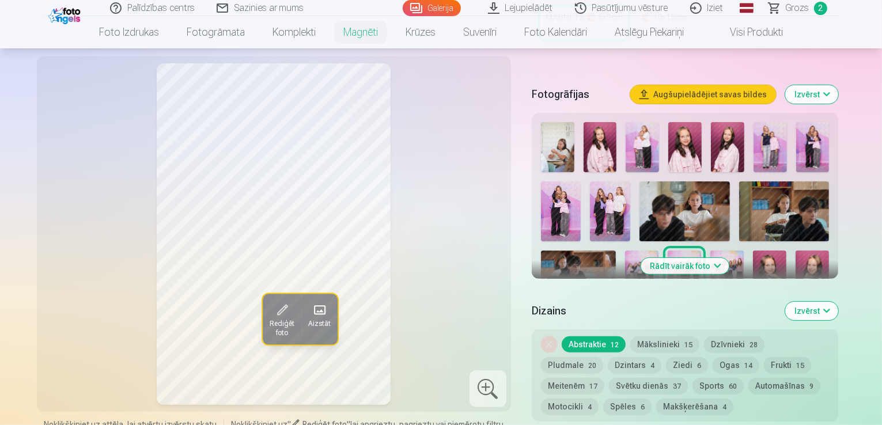
scroll to position [173, 0]
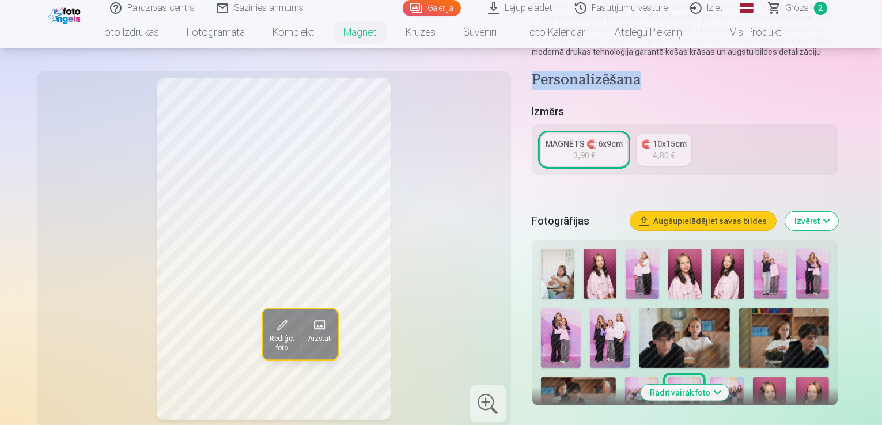
click at [783, 6] on link "Grozs 2" at bounding box center [798, 8] width 81 height 16
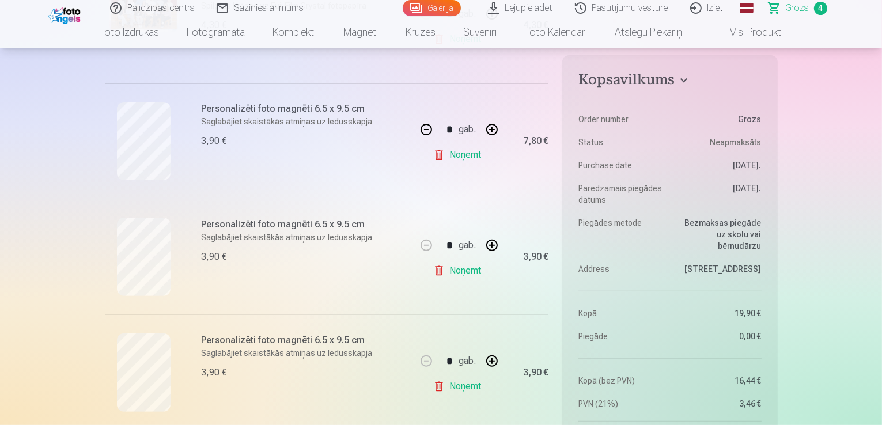
scroll to position [346, 0]
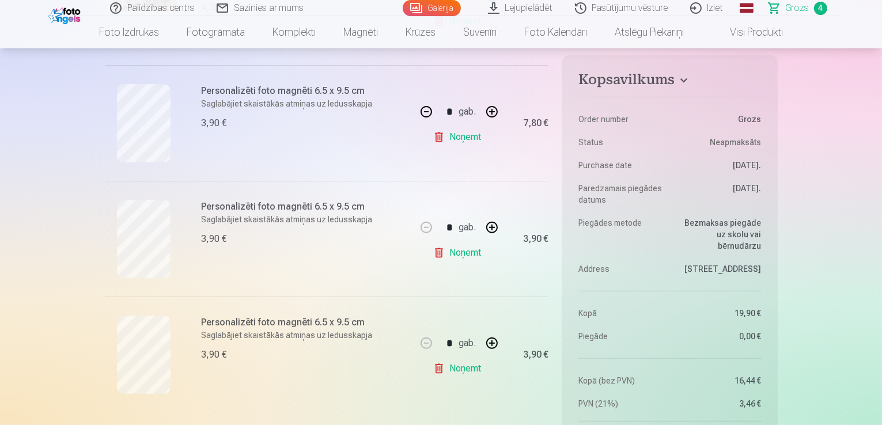
click at [444, 370] on link "Noņemt" at bounding box center [459, 368] width 52 height 23
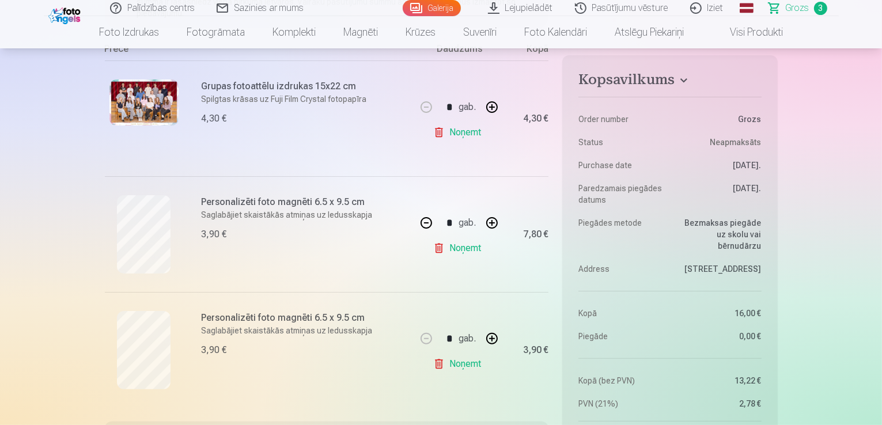
scroll to position [230, 0]
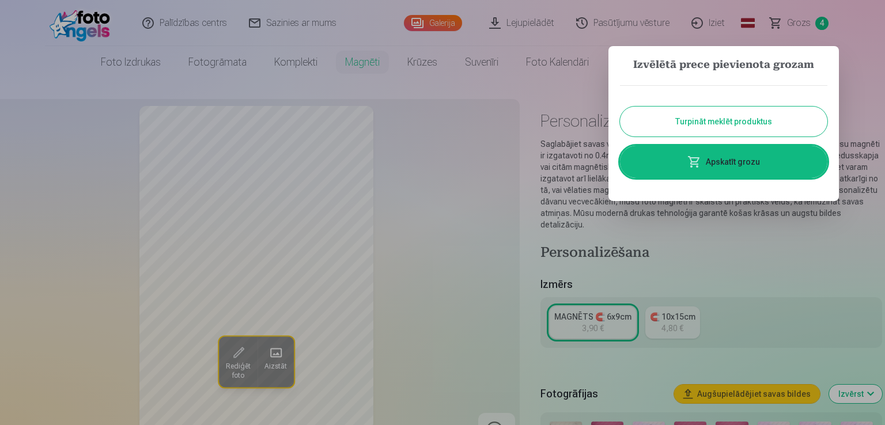
click at [693, 125] on button "Turpināt meklēt produktus" at bounding box center [723, 122] width 207 height 30
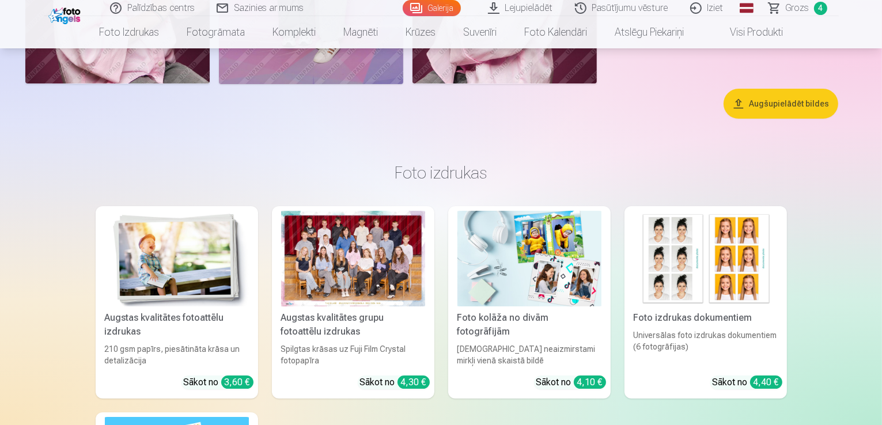
scroll to position [3918, 0]
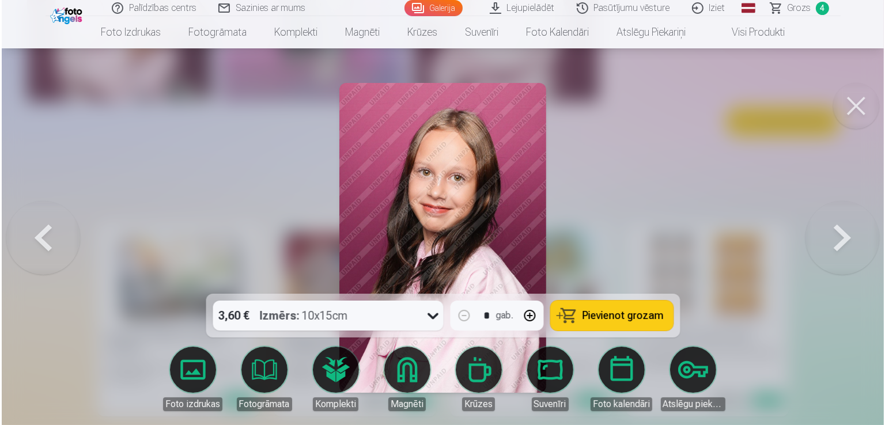
scroll to position [3930, 0]
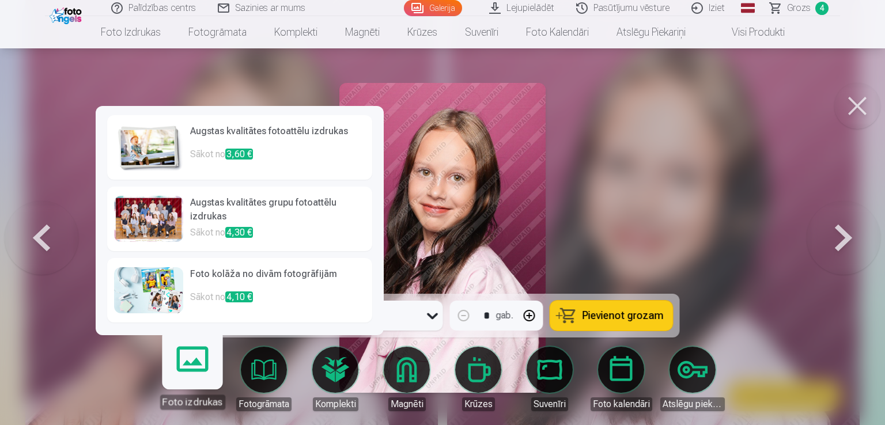
click at [183, 373] on link "Foto izdrukas" at bounding box center [192, 374] width 71 height 71
click at [201, 368] on link "Foto izdrukas" at bounding box center [192, 374] width 71 height 71
click at [214, 130] on h6 "Augstas kvalitātes fotoattēlu izdrukas" at bounding box center [277, 135] width 175 height 23
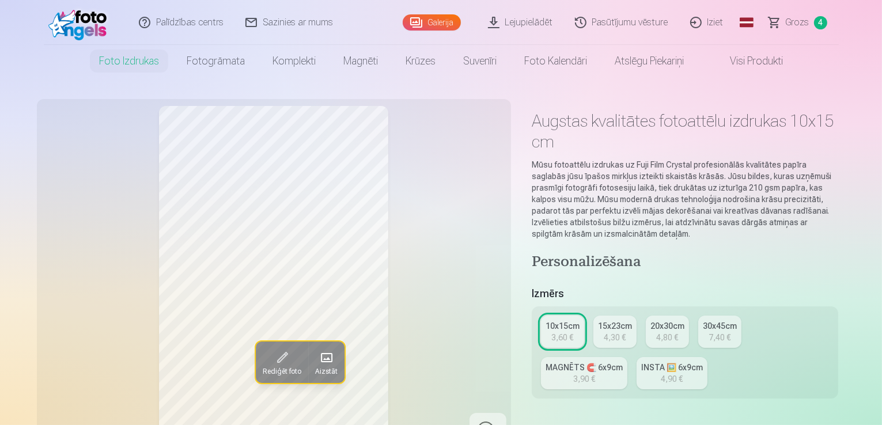
scroll to position [58, 0]
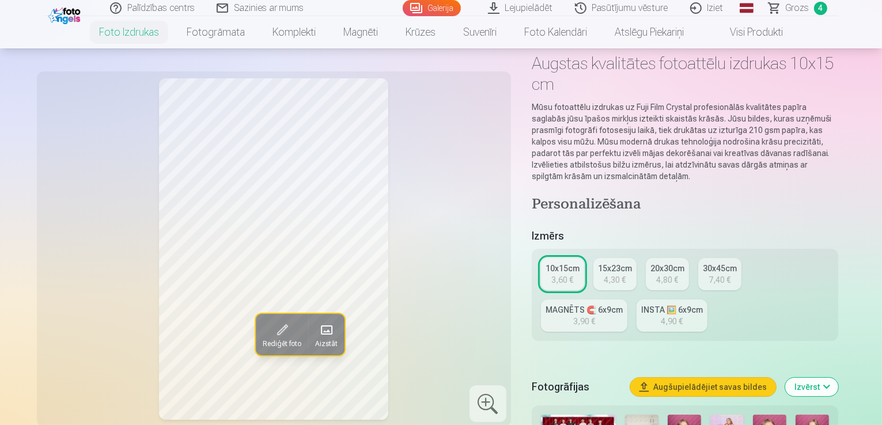
scroll to position [3930, 0]
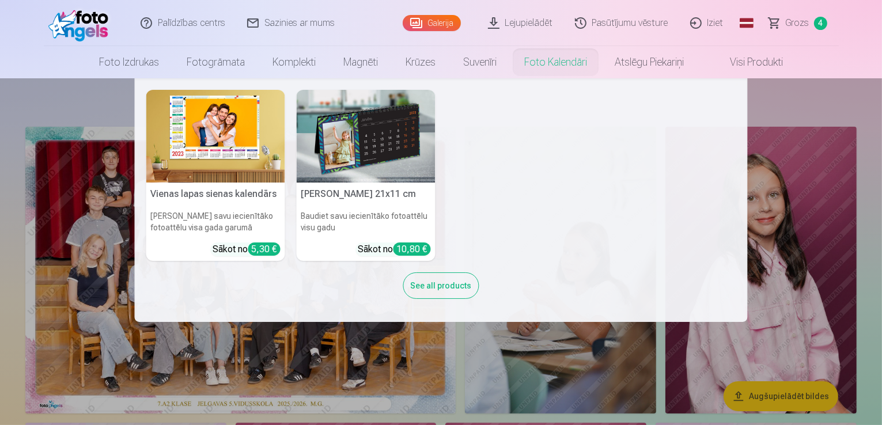
click at [541, 60] on link "Foto kalendāri" at bounding box center [556, 62] width 90 height 32
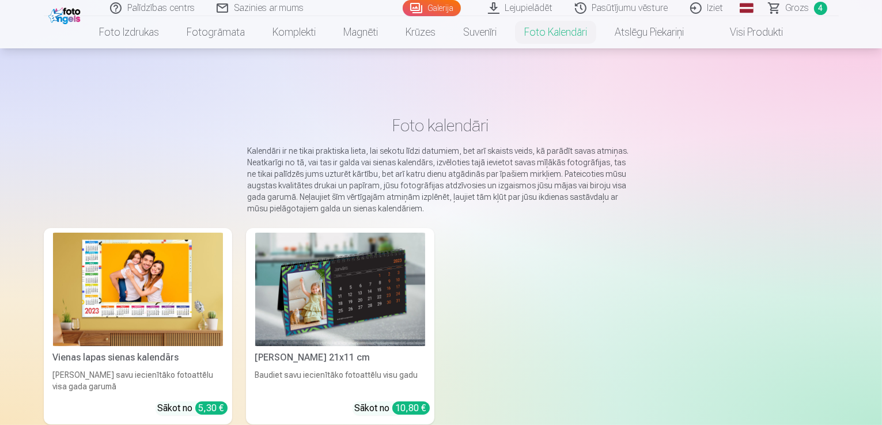
scroll to position [58, 0]
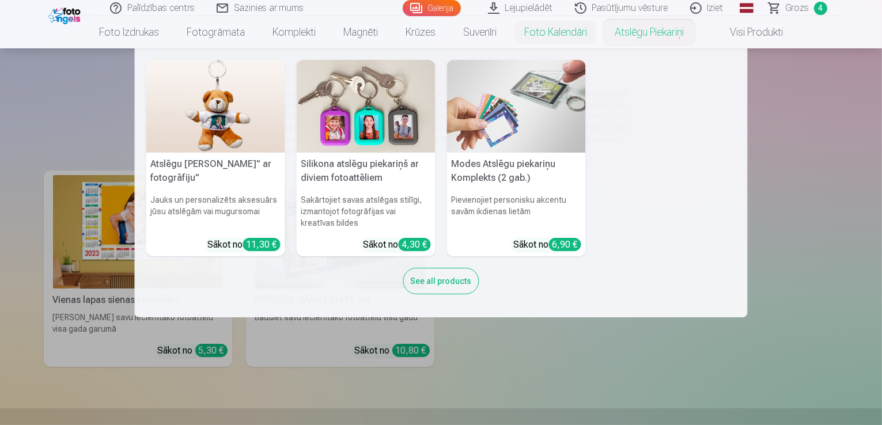
click at [626, 30] on link "Atslēgu piekariņi" at bounding box center [649, 32] width 97 height 32
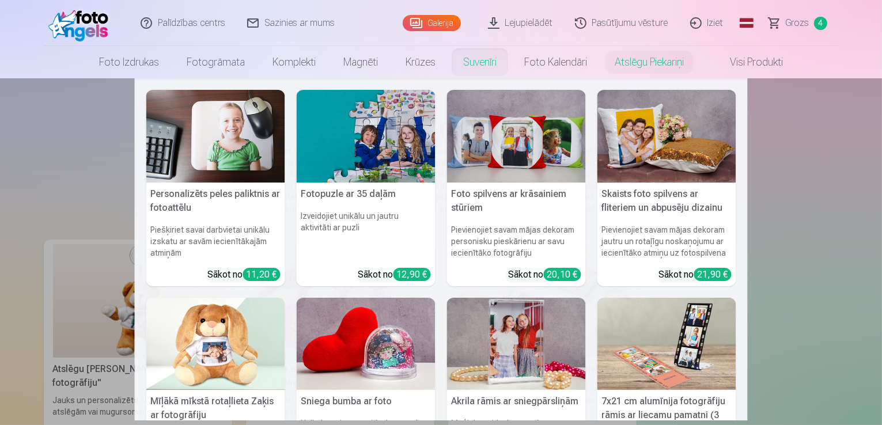
click at [485, 58] on link "Suvenīri" at bounding box center [479, 62] width 61 height 32
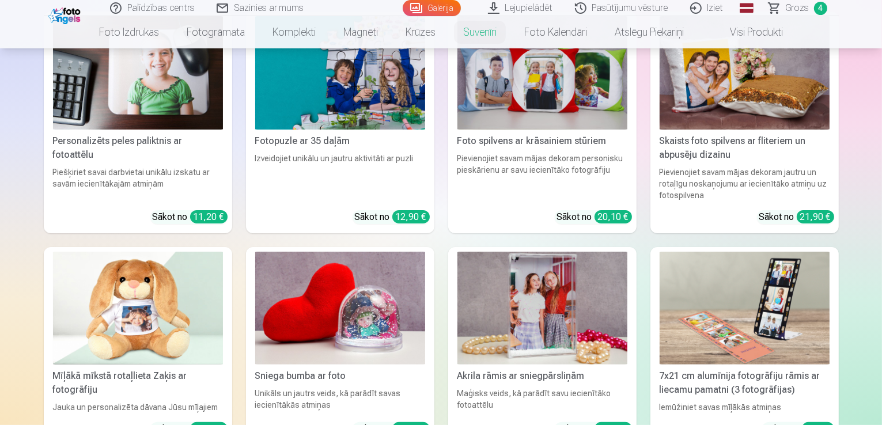
scroll to position [115, 0]
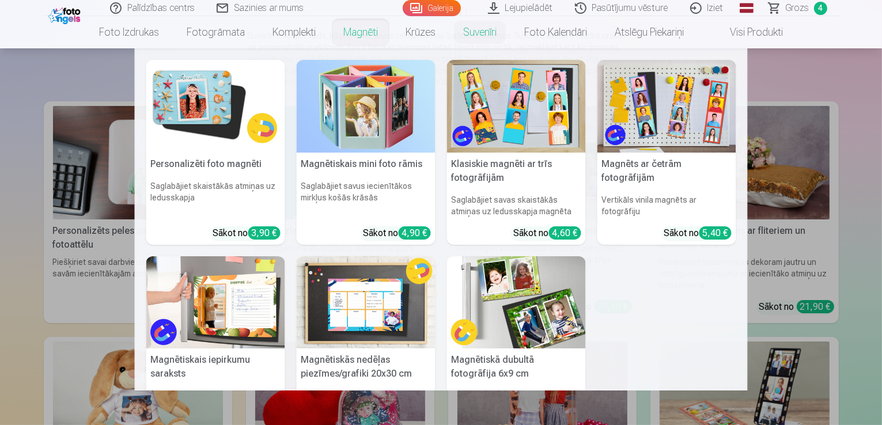
click at [361, 46] on link "Magnēti" at bounding box center [361, 32] width 62 height 32
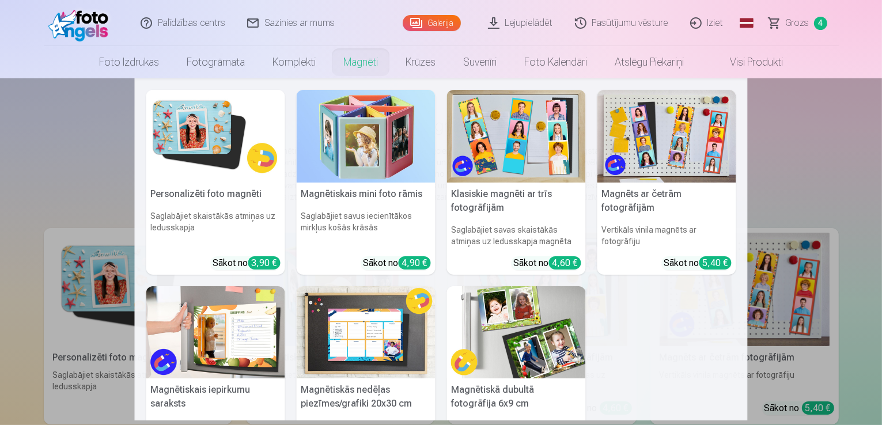
click at [839, 164] on nav "Personalizēti foto magnēti Saglabājiet skaistākās atmiņas uz ledusskapja Sākot …" at bounding box center [441, 249] width 882 height 342
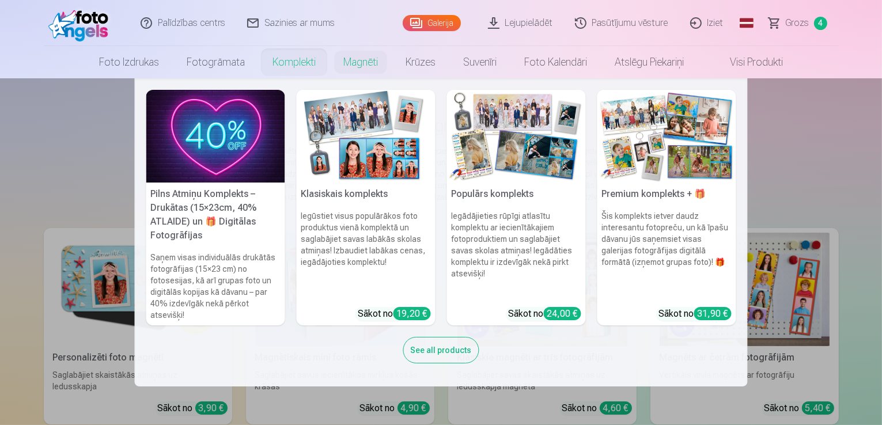
click at [278, 59] on link "Komplekti" at bounding box center [294, 62] width 71 height 32
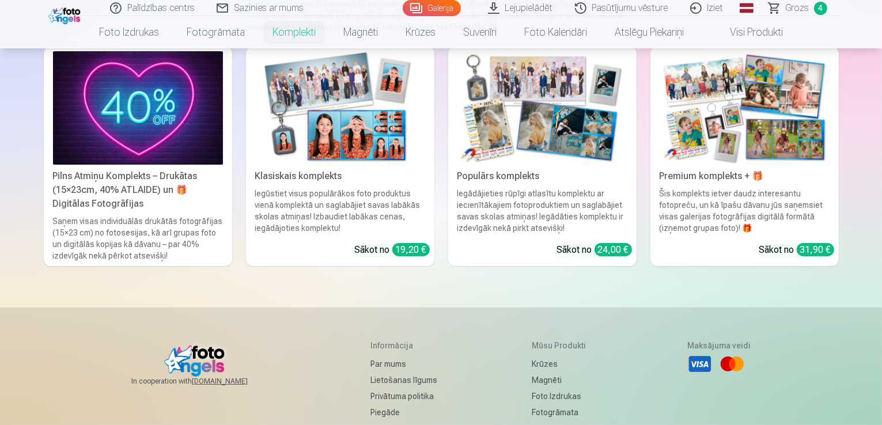
scroll to position [58, 0]
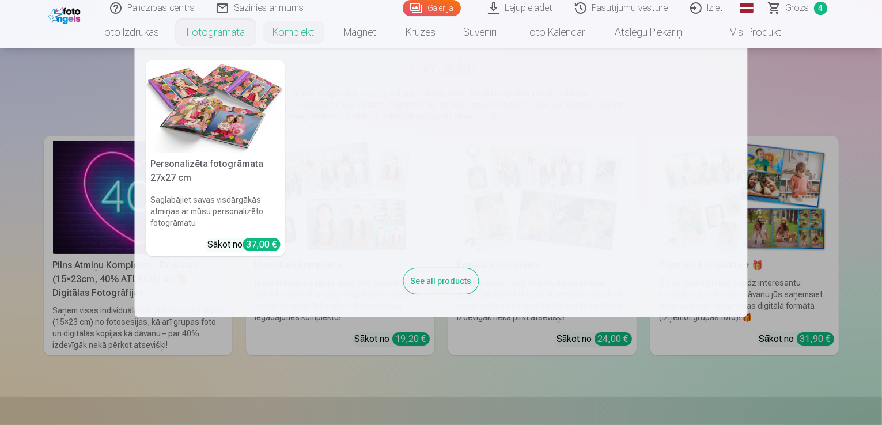
click at [211, 37] on link "Fotogrāmata" at bounding box center [216, 32] width 86 height 32
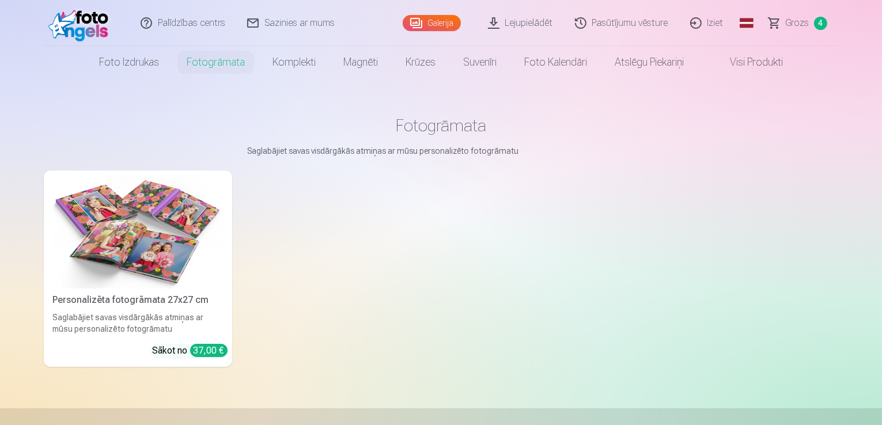
click at [795, 25] on span "Grozs" at bounding box center [798, 23] width 24 height 14
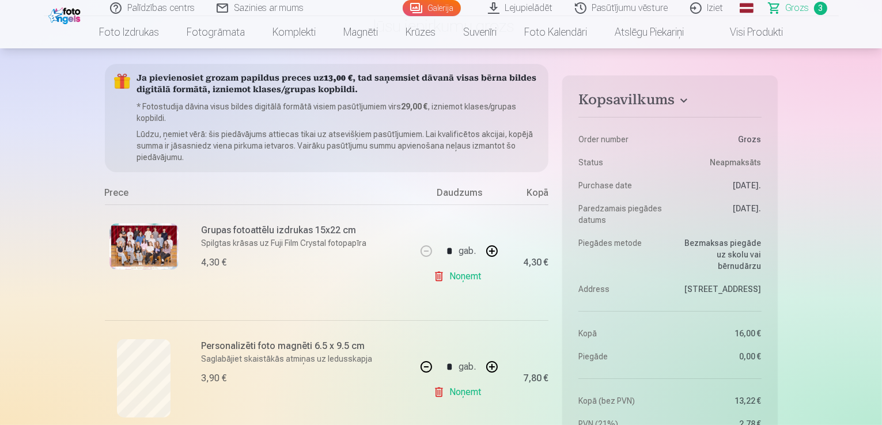
scroll to position [58, 0]
